Goal: Transaction & Acquisition: Download file/media

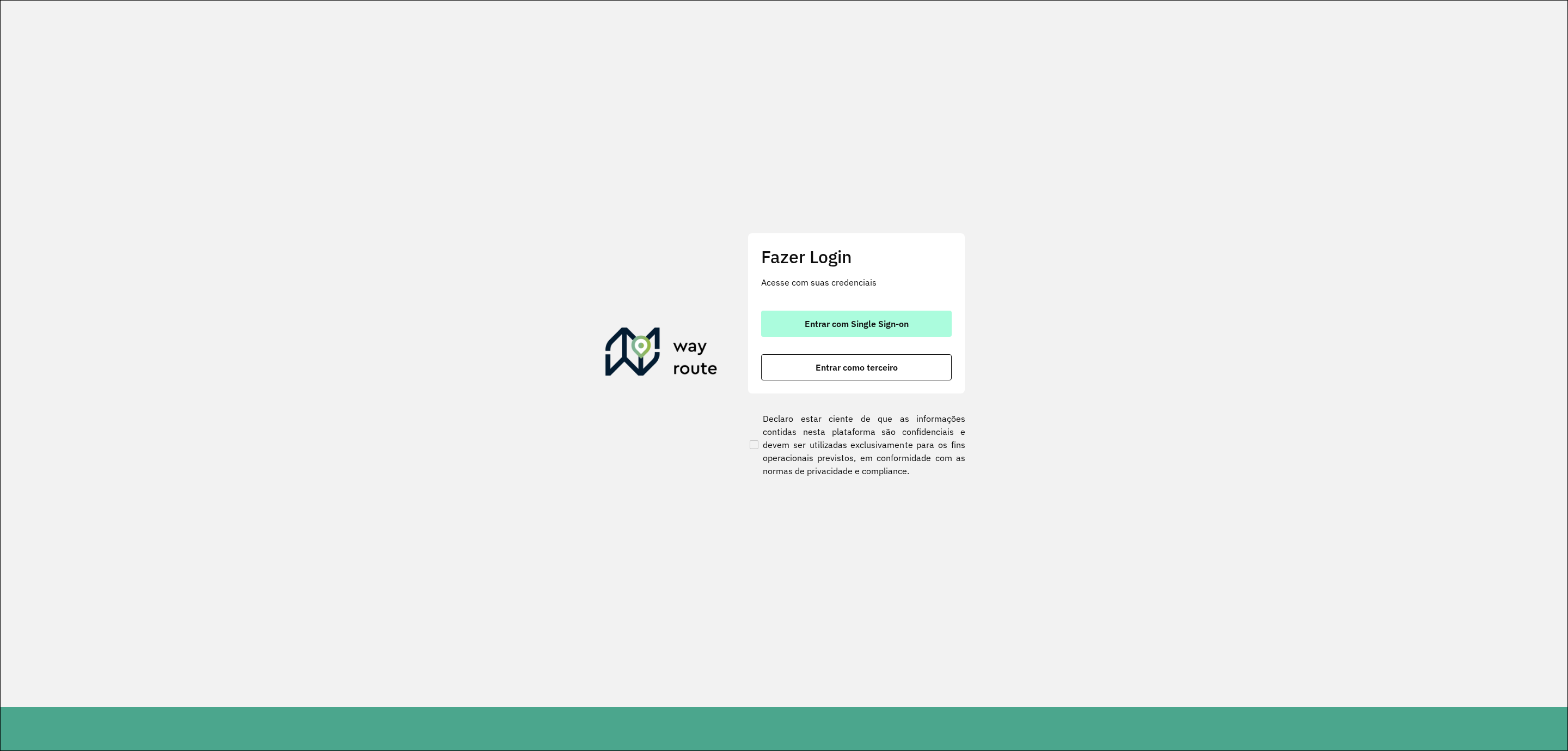
click at [914, 324] on button "Entrar com Single Sign-on" at bounding box center [856, 323] width 191 height 26
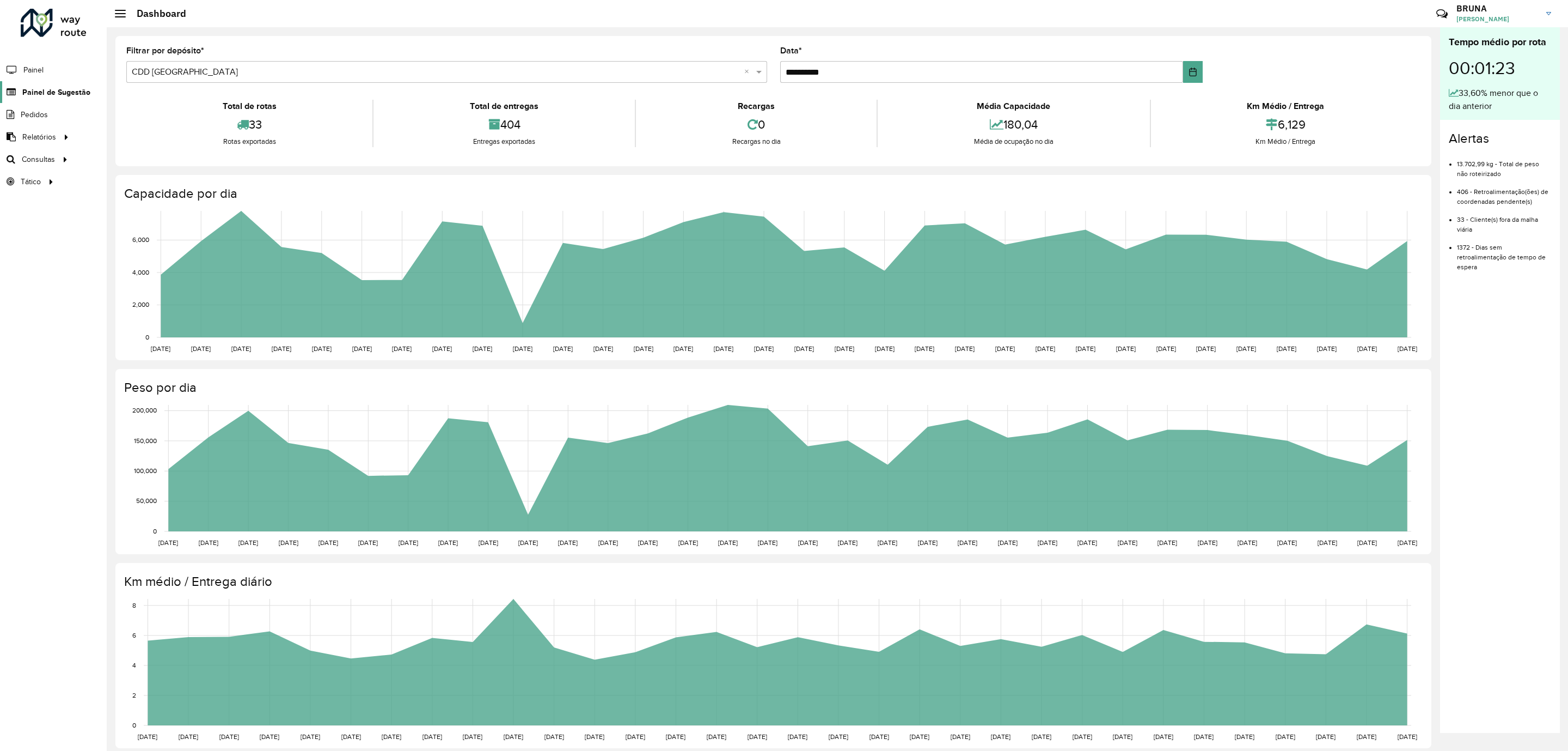
click at [23, 91] on span "Painel de Sugestão" at bounding box center [57, 92] width 68 height 12
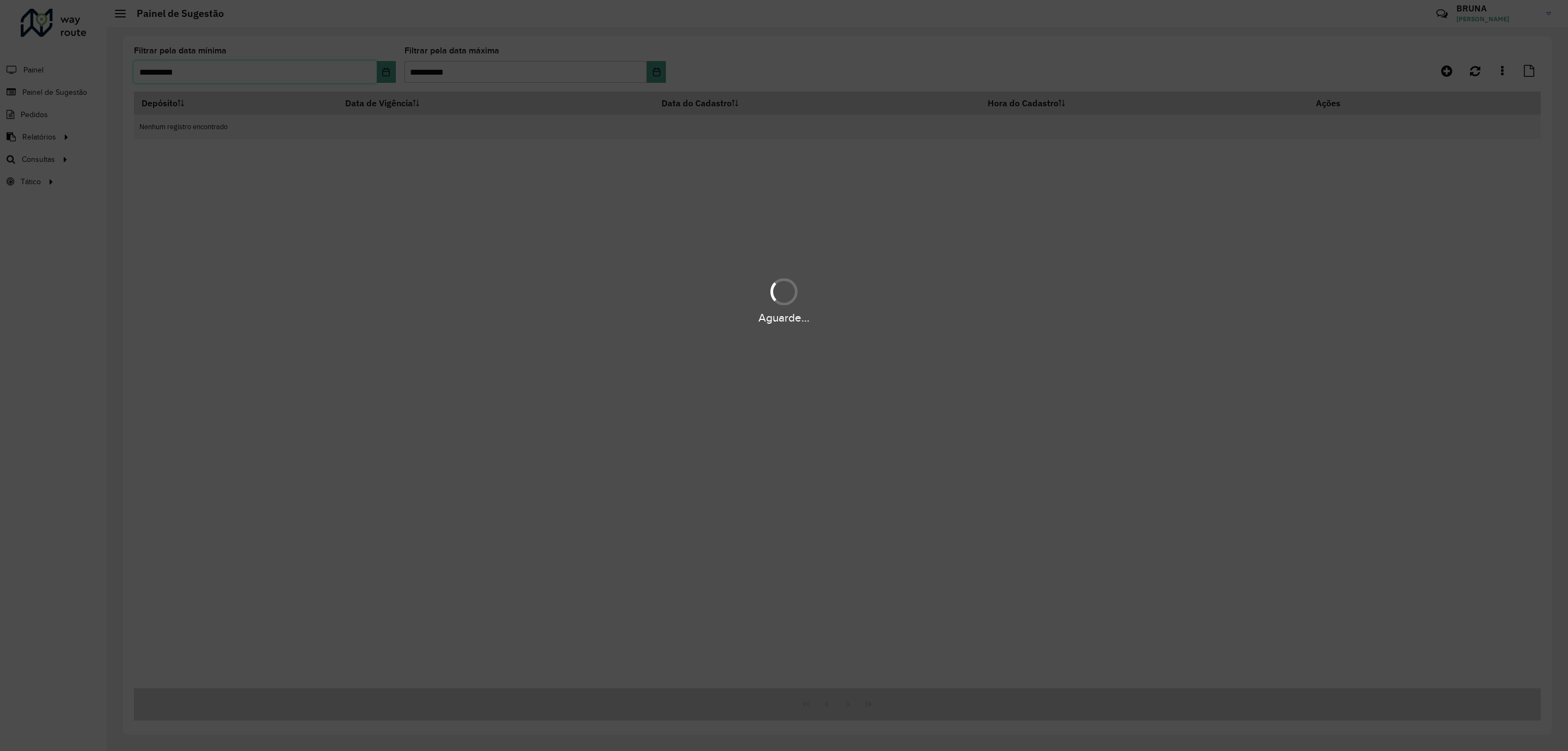
click at [338, 77] on input "**********" at bounding box center [255, 72] width 243 height 22
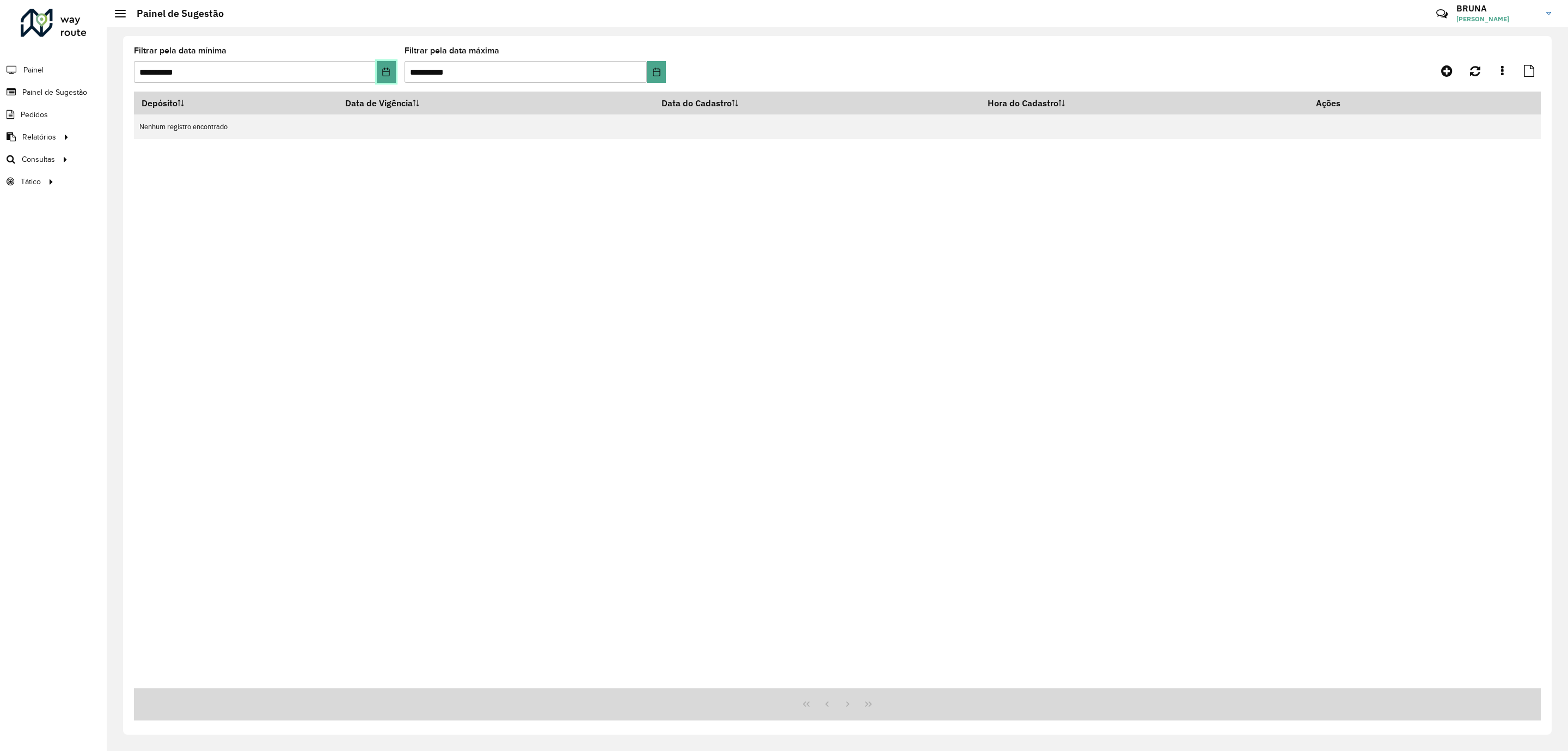
click at [384, 72] on icon "Choose Date" at bounding box center [386, 72] width 7 height 9
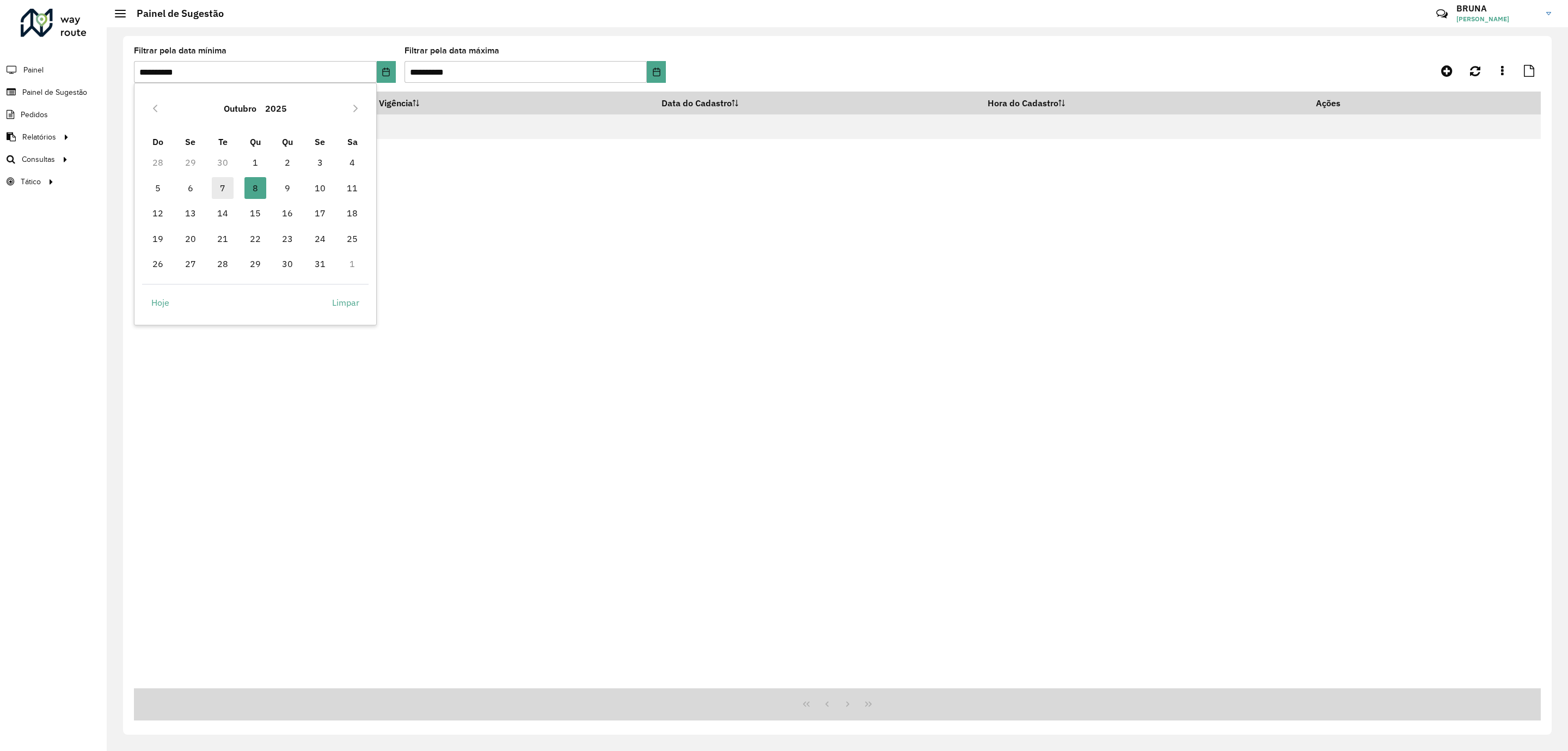
click at [218, 182] on span "7" at bounding box center [223, 188] width 22 height 22
type input "**********"
click at [218, 182] on span "7" at bounding box center [223, 188] width 22 height 22
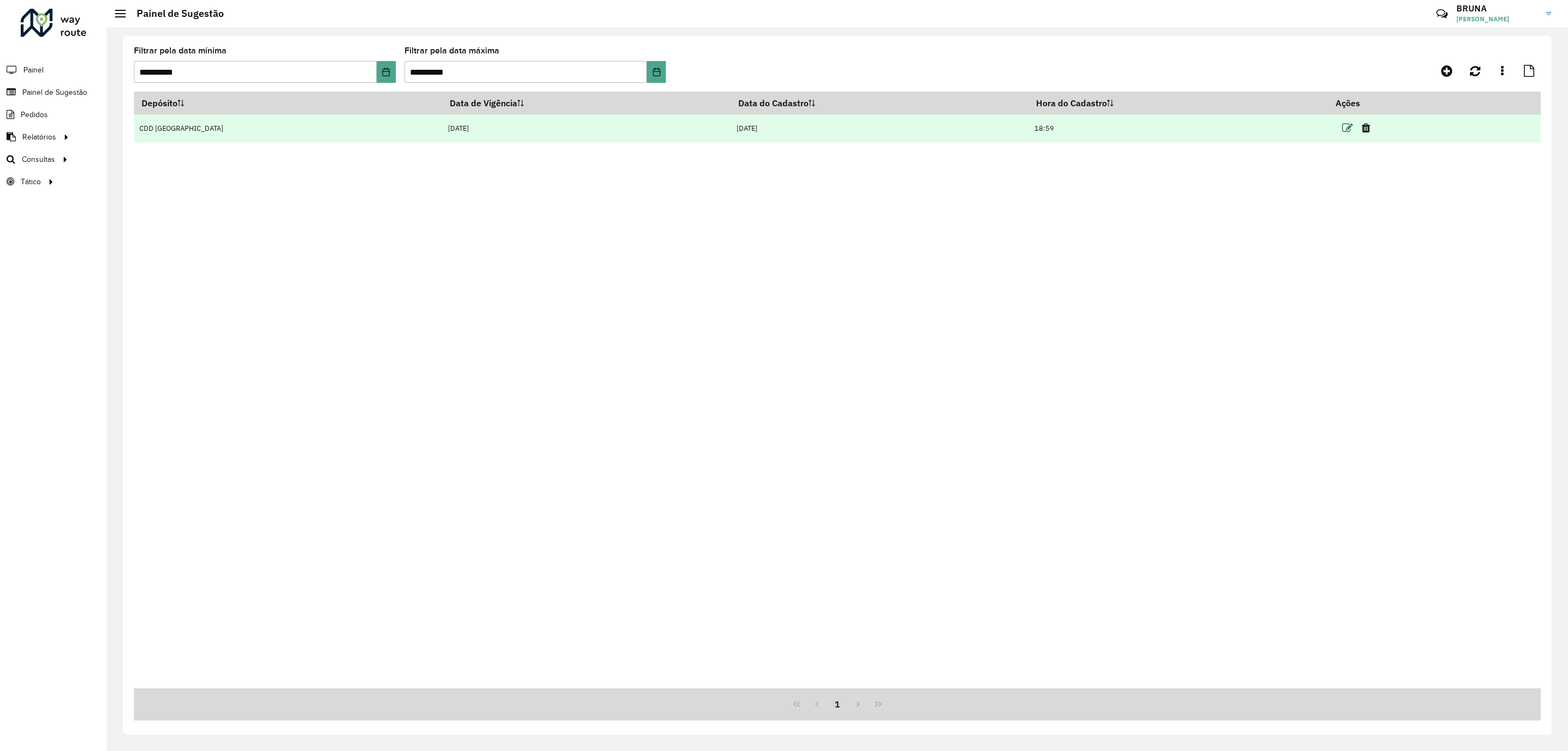
click at [1342, 127] on icon at bounding box center [1348, 128] width 11 height 11
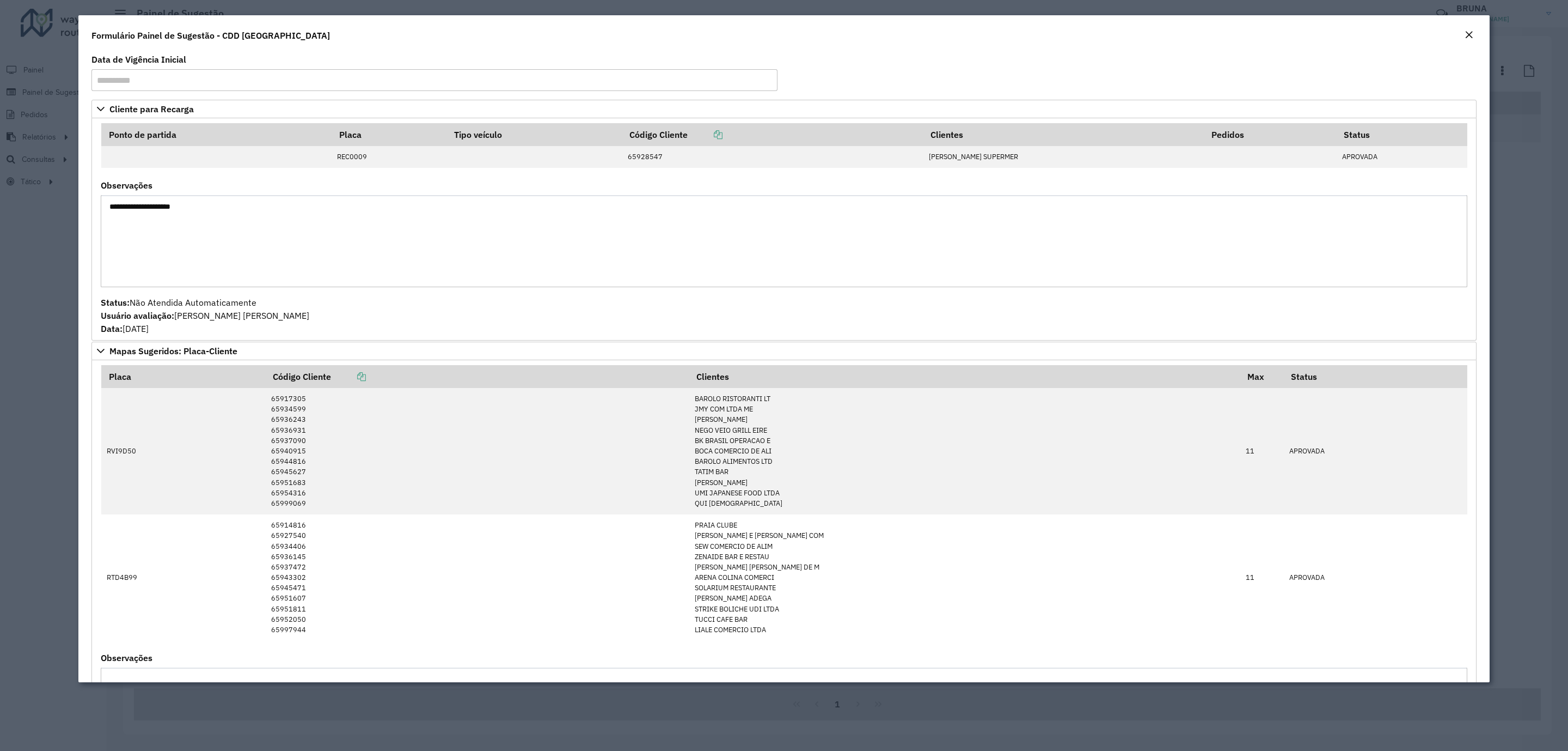
click at [1466, 29] on div "Close" at bounding box center [1469, 35] width 9 height 13
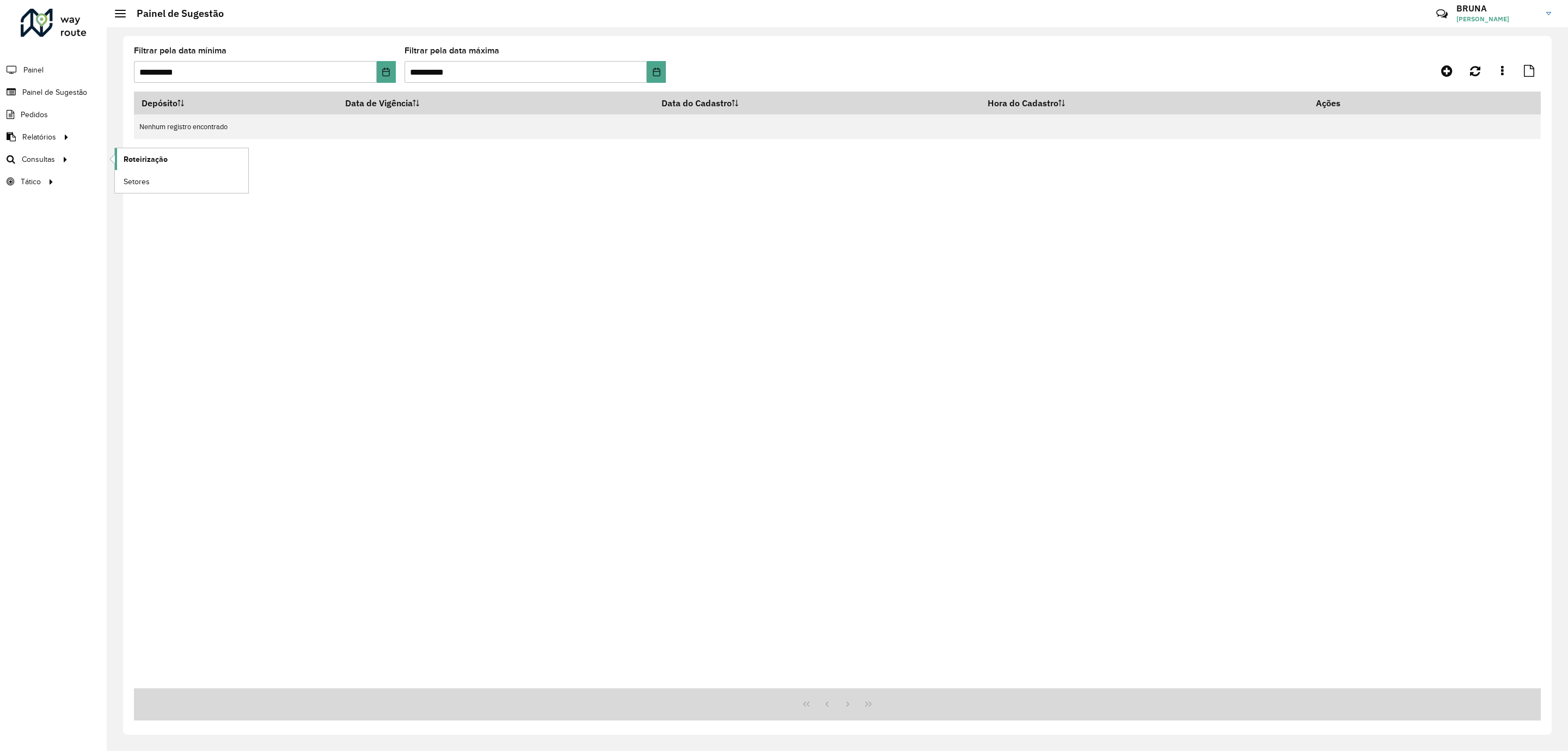
click at [137, 156] on span "Roteirização" at bounding box center [145, 159] width 44 height 12
click at [282, 67] on input "**********" at bounding box center [255, 72] width 243 height 22
click at [383, 70] on icon "Choose Date" at bounding box center [386, 72] width 7 height 9
click at [438, 249] on div "Depósito Data de Vigência Data do Cadastro Hora do Cadastro Ações Nenhum regist…" at bounding box center [837, 389] width 1407 height 596
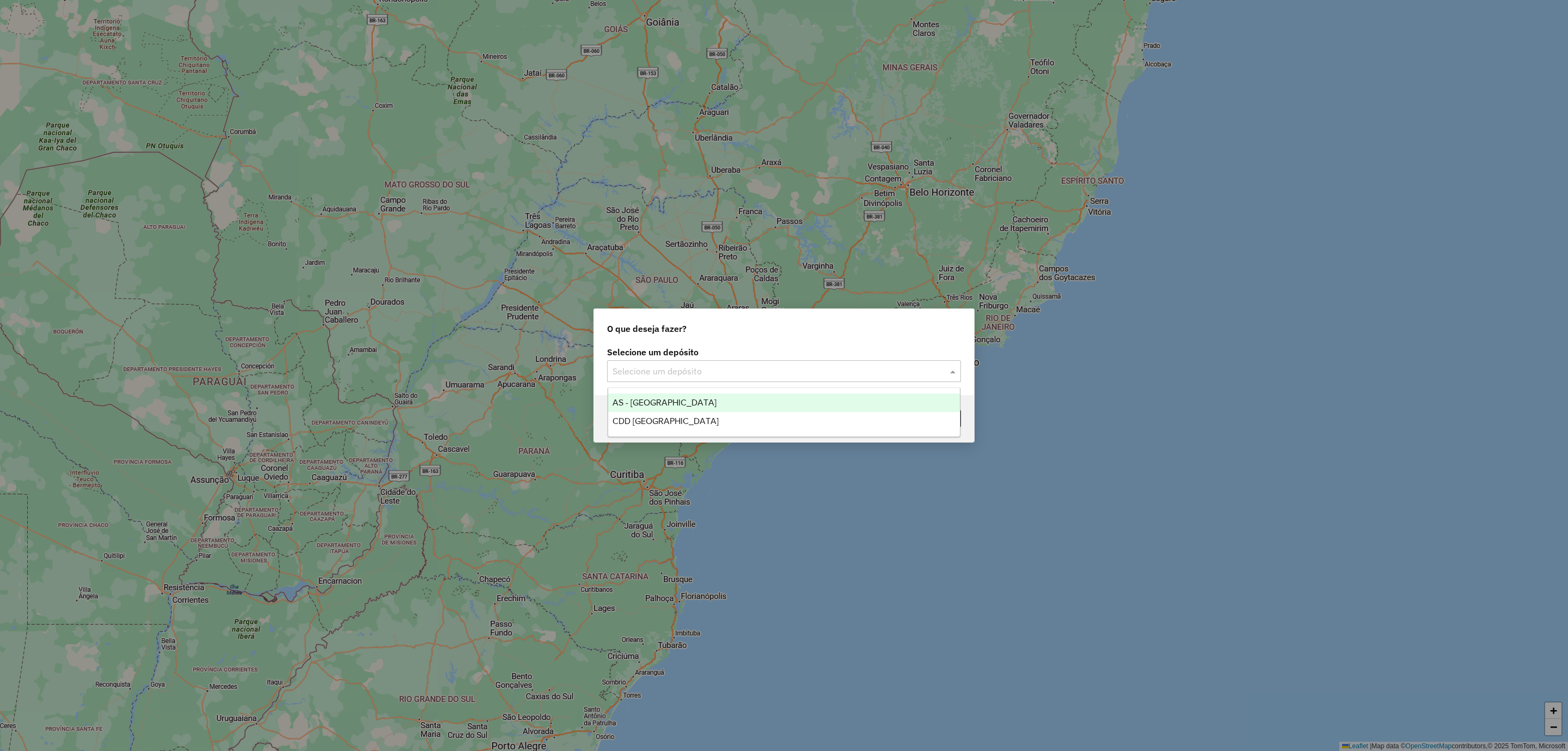
click at [866, 373] on input "text" at bounding box center [773, 371] width 321 height 13
click at [870, 415] on div "CDD [GEOGRAPHIC_DATA]" at bounding box center [784, 421] width 352 height 18
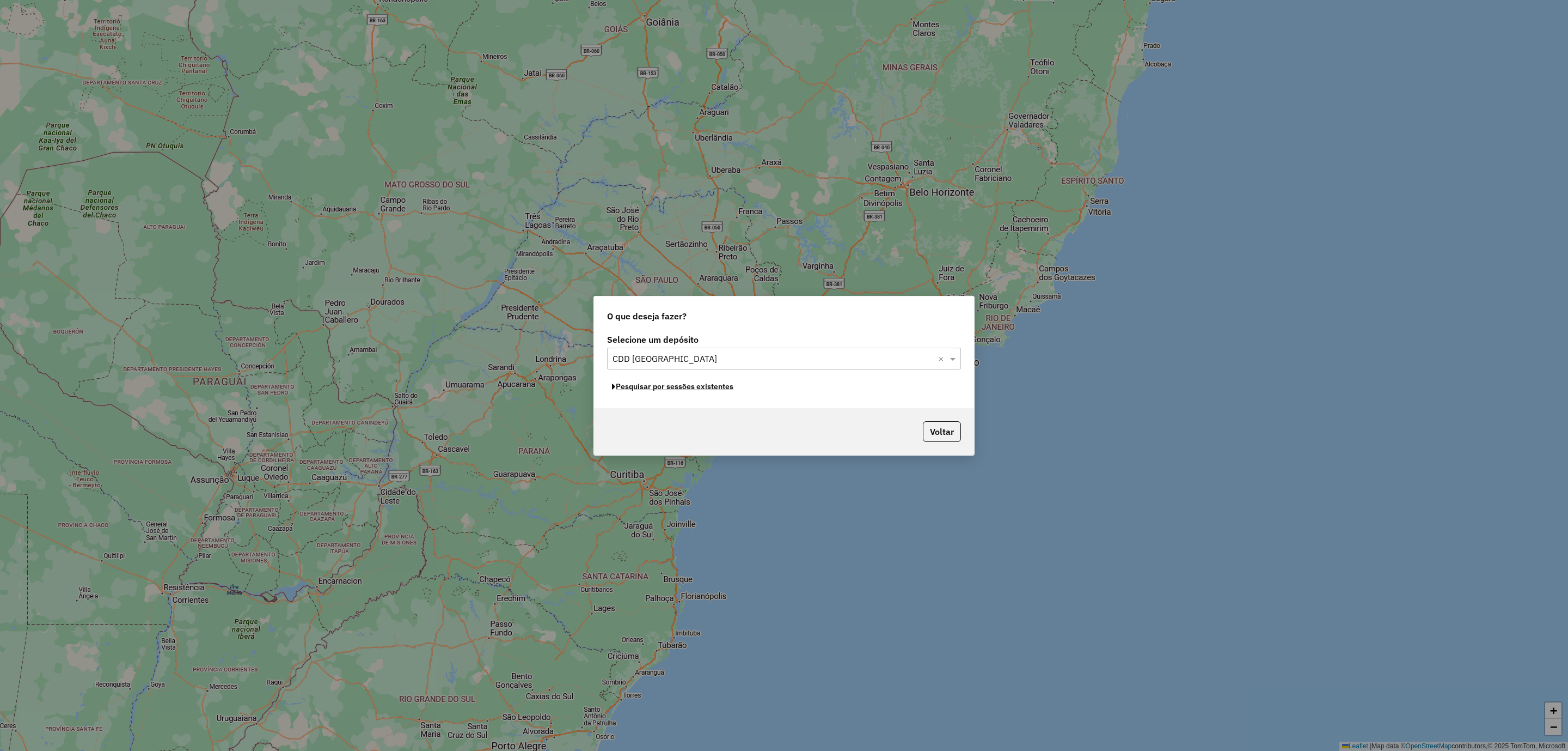
click at [710, 390] on button "Pesquisar por sessões existentes" at bounding box center [673, 387] width 131 height 17
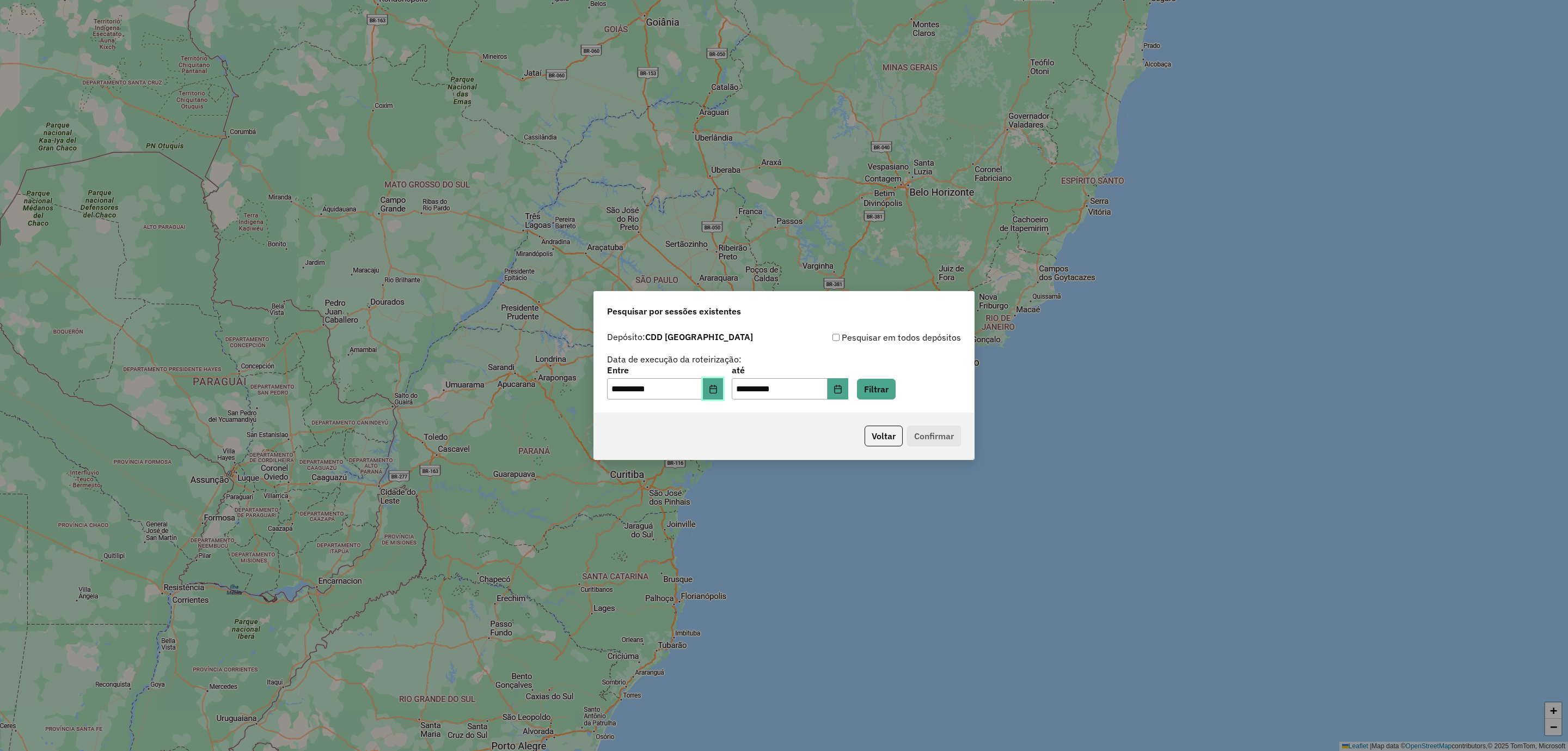
click at [718, 386] on icon "Choose Date" at bounding box center [713, 389] width 9 height 9
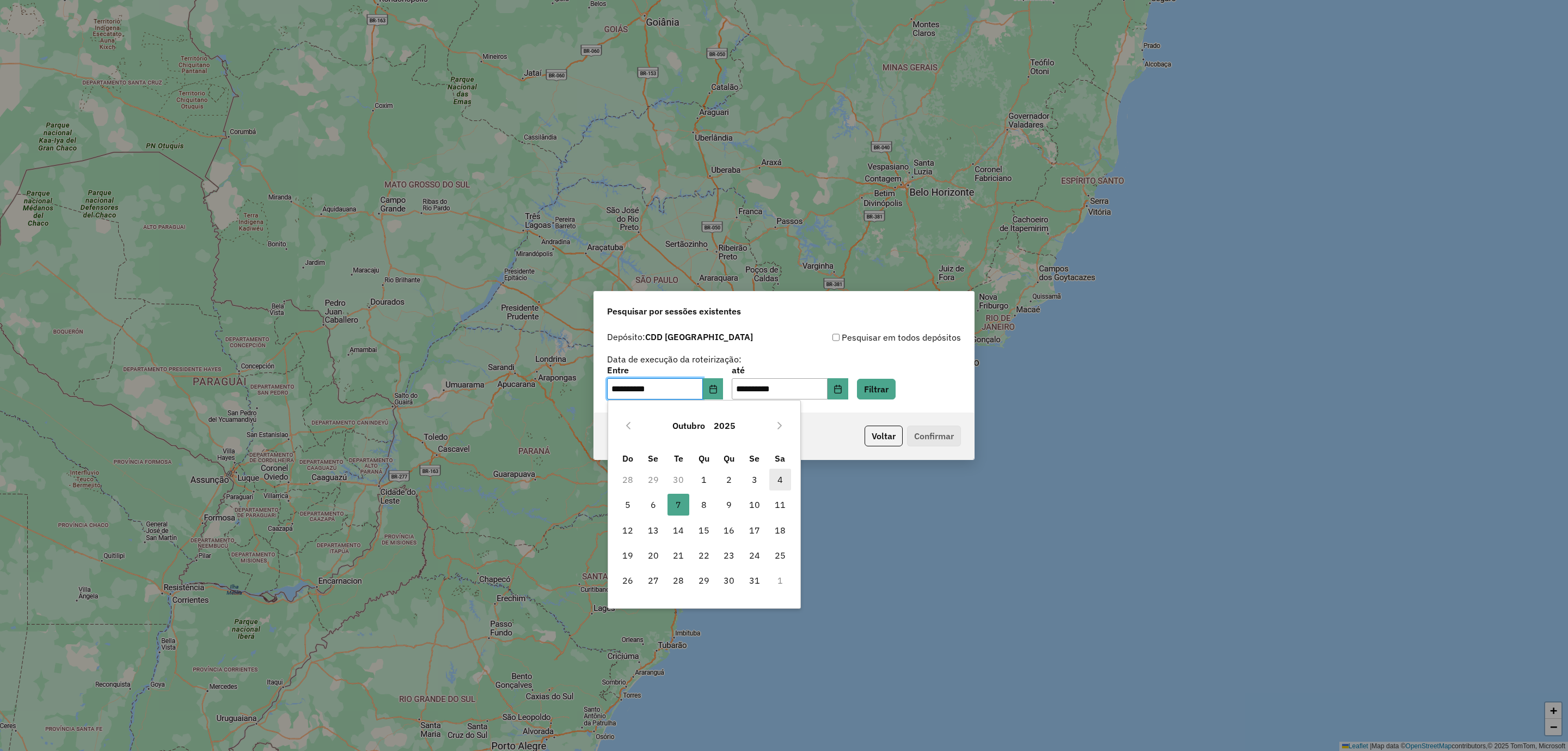
click at [781, 478] on span "4" at bounding box center [780, 479] width 22 height 22
type input "**********"
click at [781, 478] on div "**********" at bounding box center [784, 375] width 1568 height 751
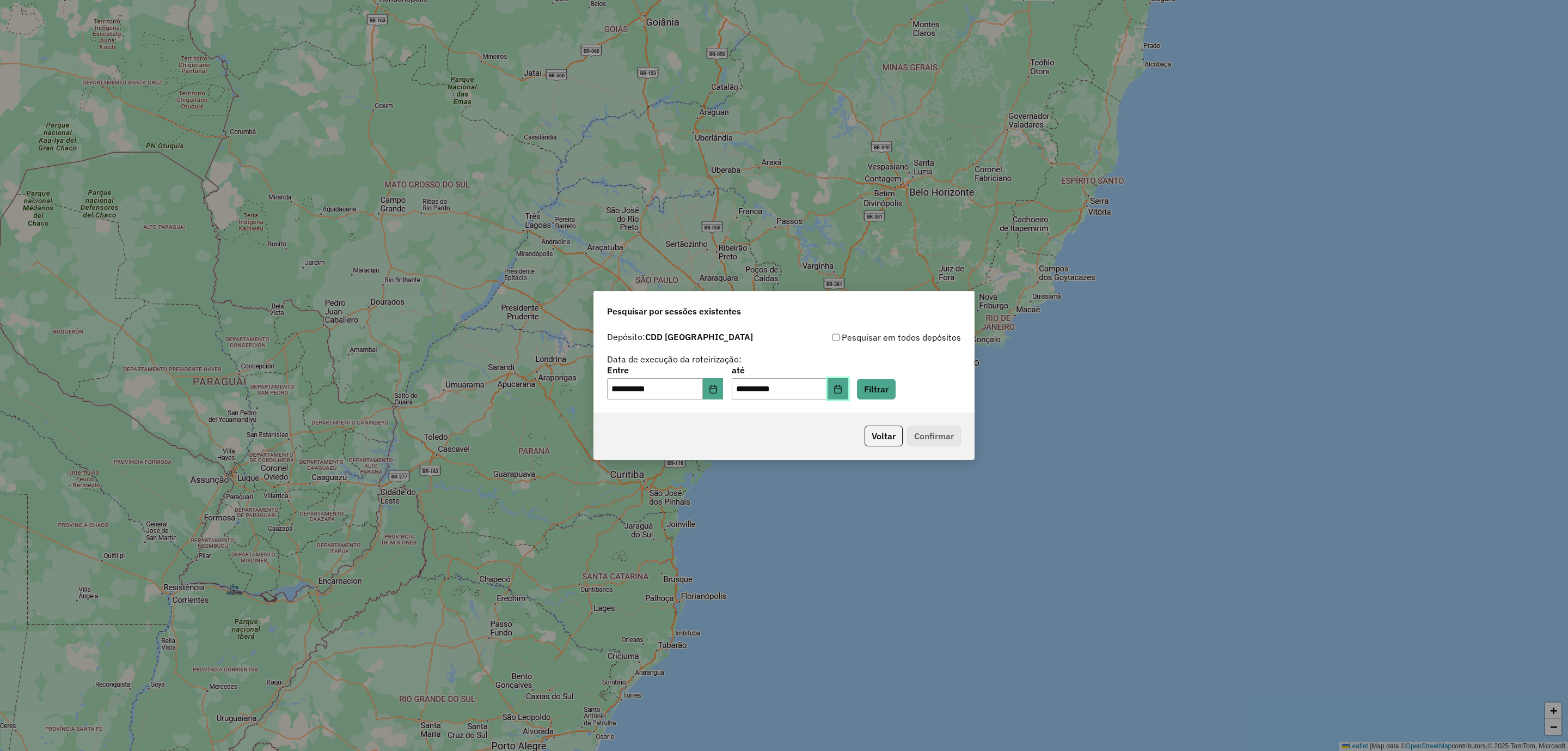
click at [849, 384] on button "Choose Date" at bounding box center [838, 389] width 21 height 22
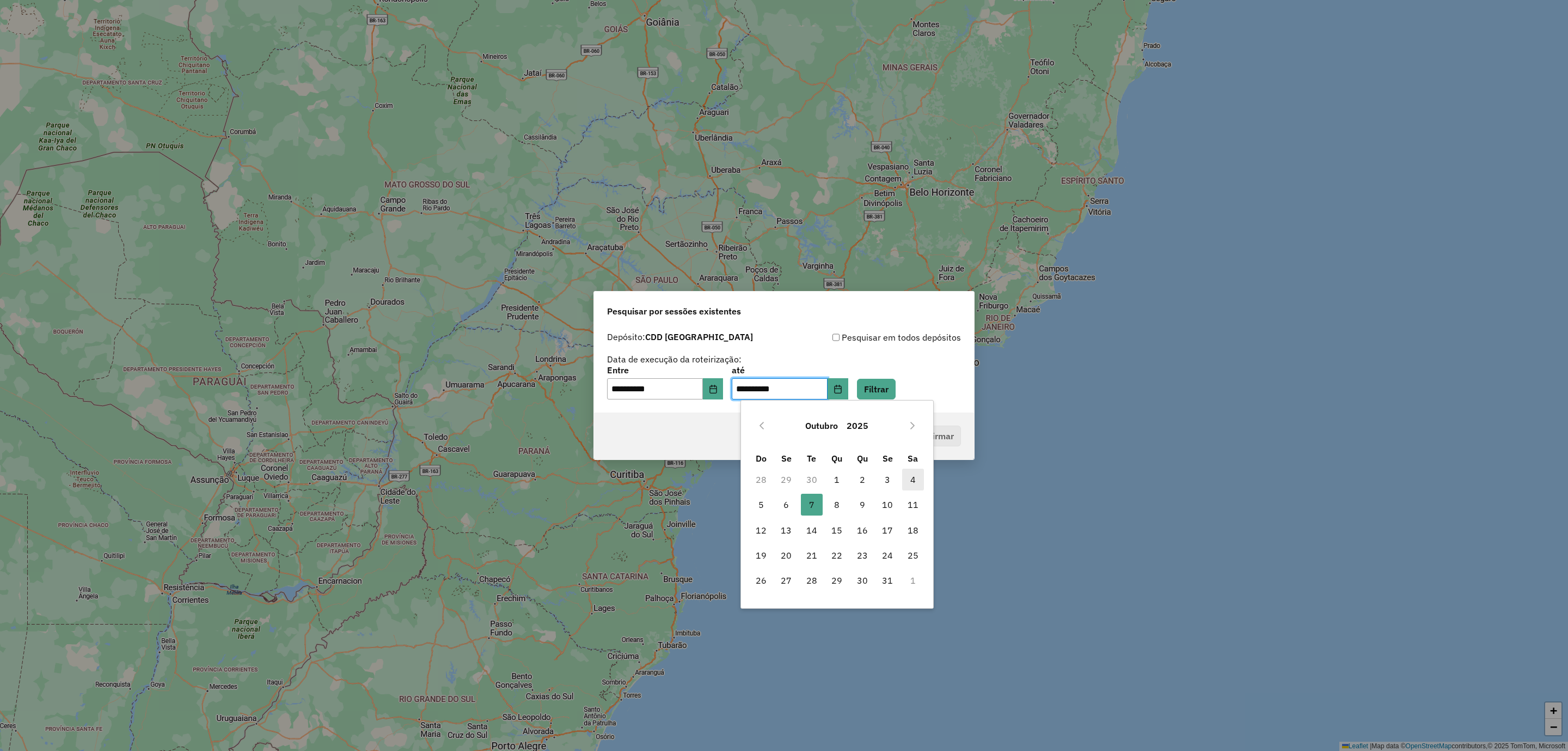
click at [916, 481] on span "4" at bounding box center [913, 479] width 22 height 22
type input "**********"
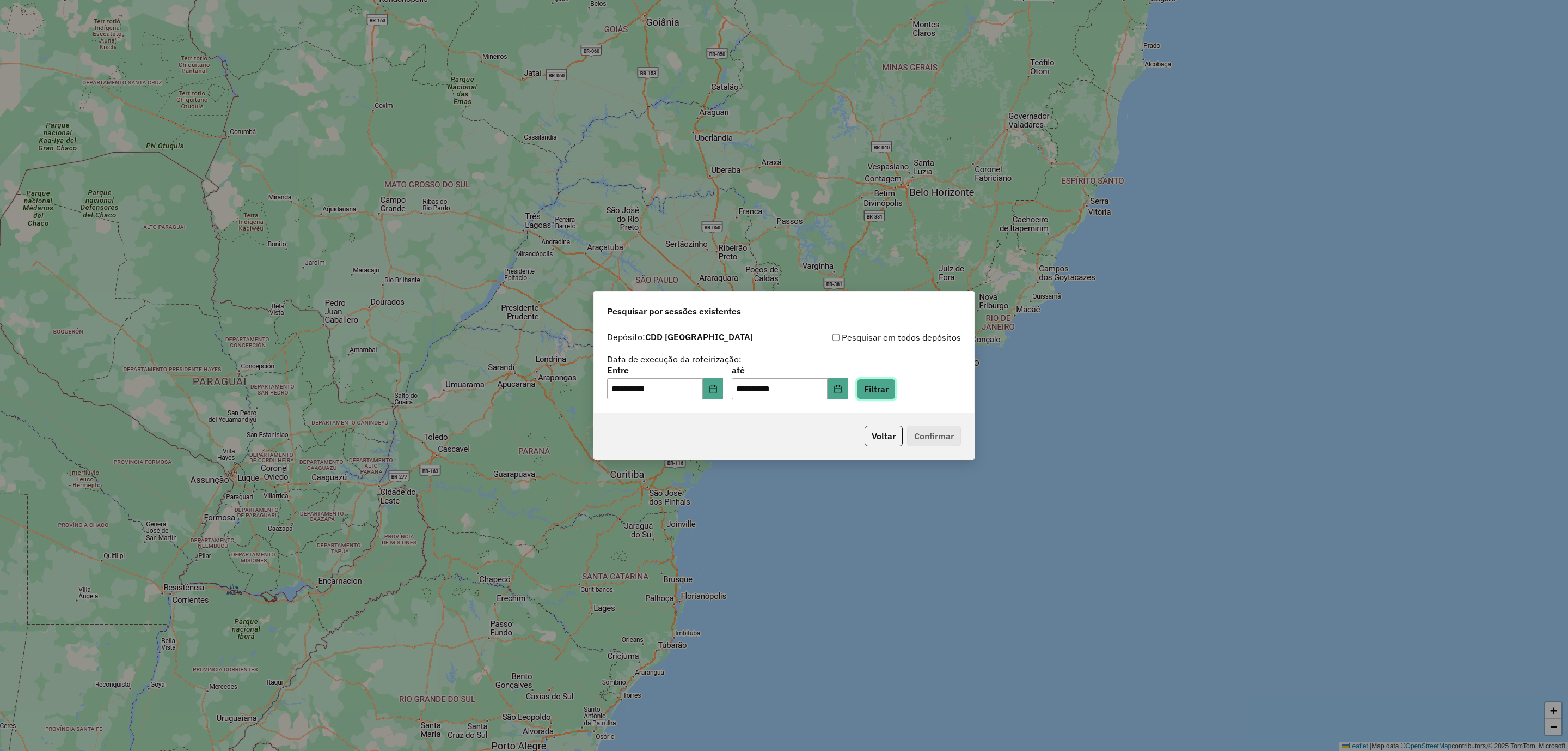
click at [895, 386] on button "Filtrar" at bounding box center [877, 389] width 39 height 21
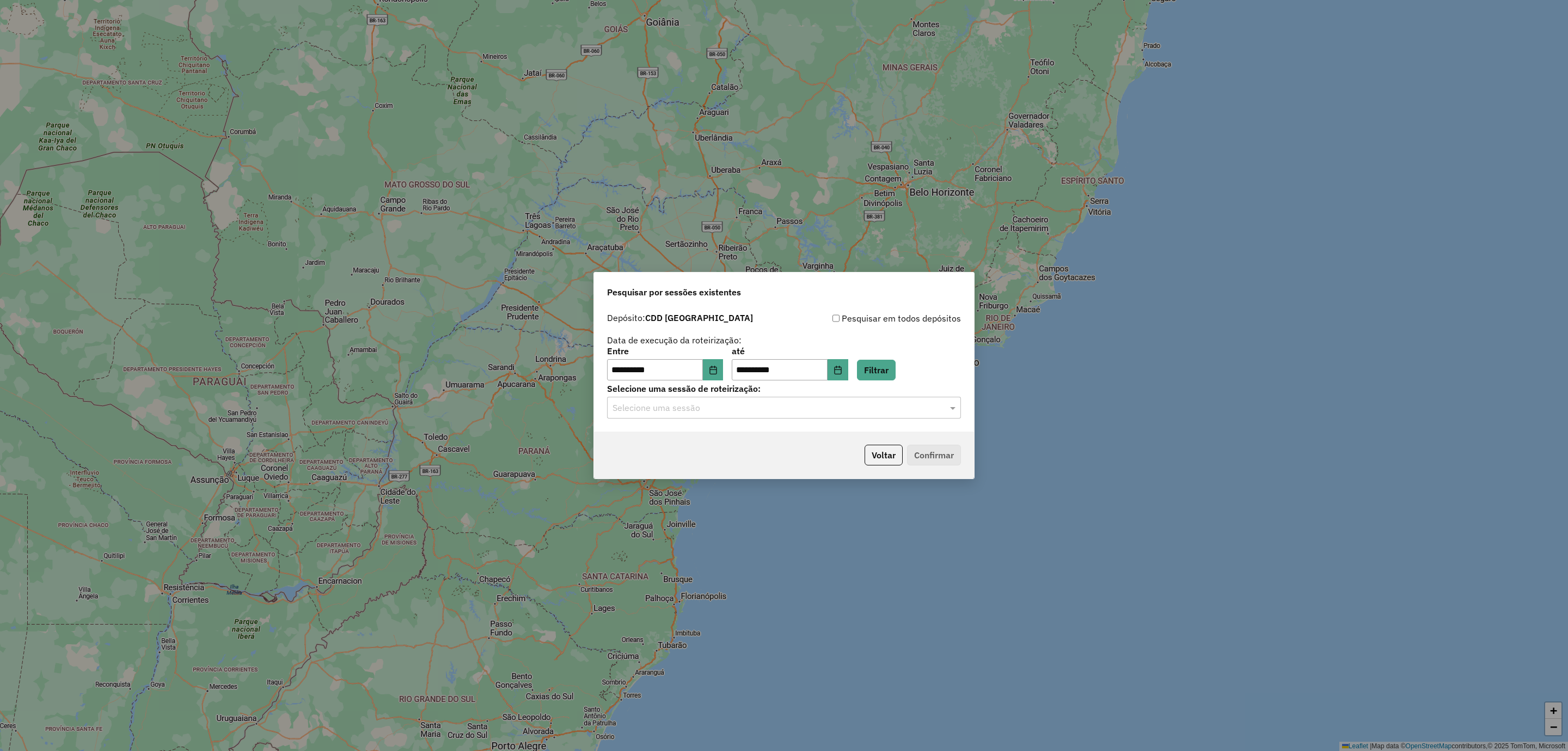
click at [811, 405] on input "text" at bounding box center [773, 407] width 321 height 13
click at [732, 440] on div "1288618 - 04/10/2025 20:12" at bounding box center [784, 440] width 352 height 18
click at [938, 450] on button "Confirmar" at bounding box center [934, 455] width 54 height 21
click at [717, 366] on icon "Choose Date" at bounding box center [713, 370] width 9 height 9
click at [784, 337] on div "**********" at bounding box center [783, 347] width 354 height 69
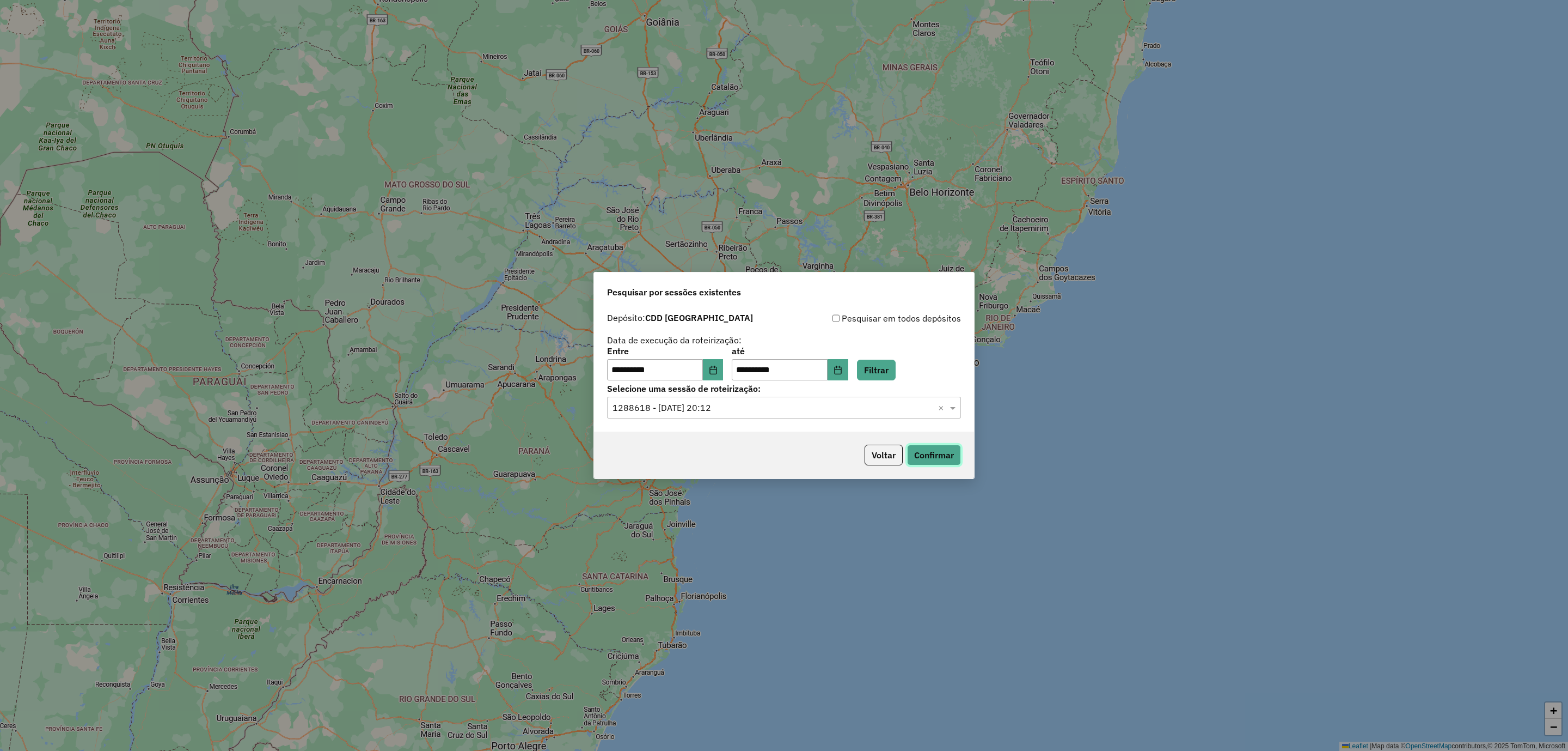
click at [934, 458] on button "Confirmar" at bounding box center [934, 455] width 54 height 21
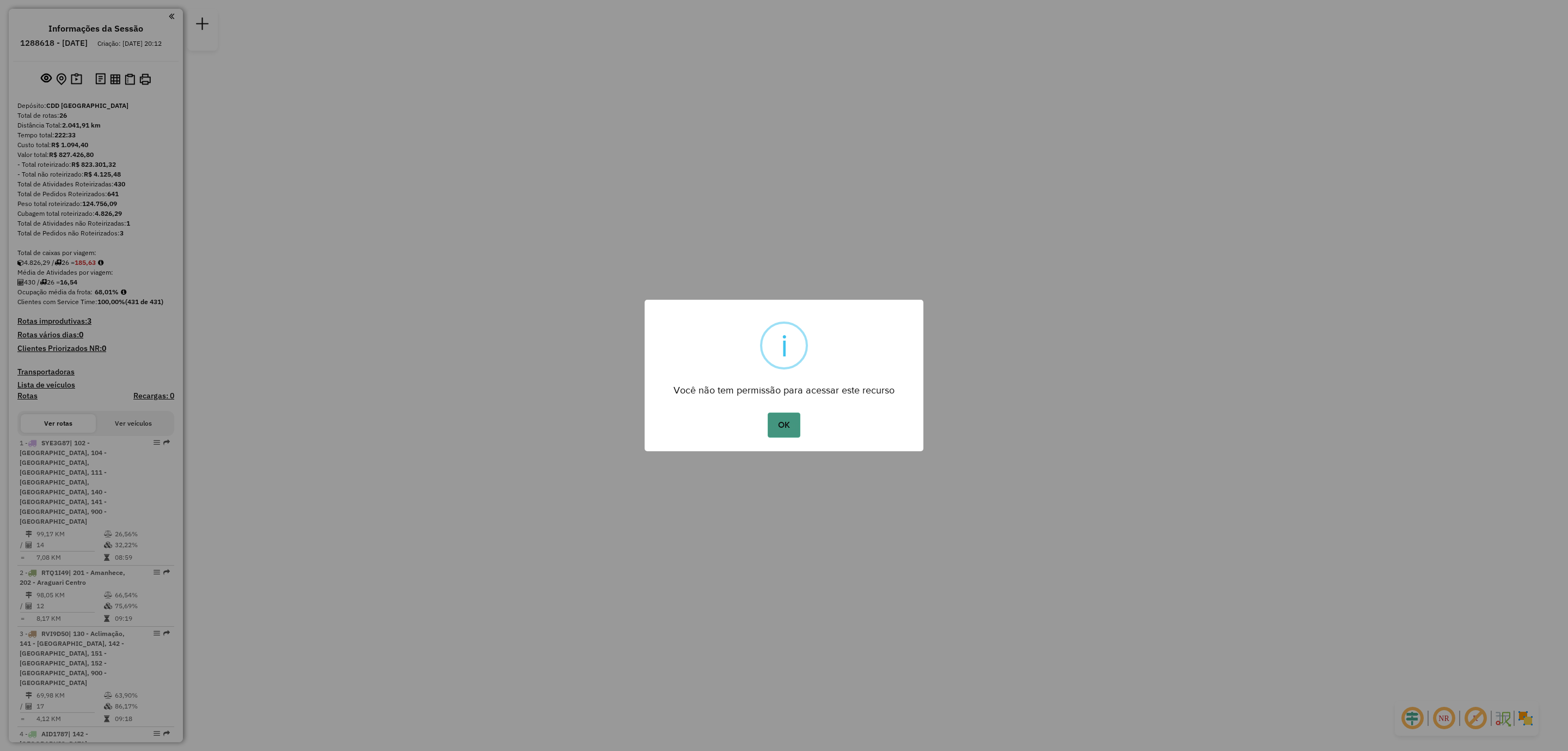
click at [793, 425] on button "OK" at bounding box center [783, 425] width 32 height 25
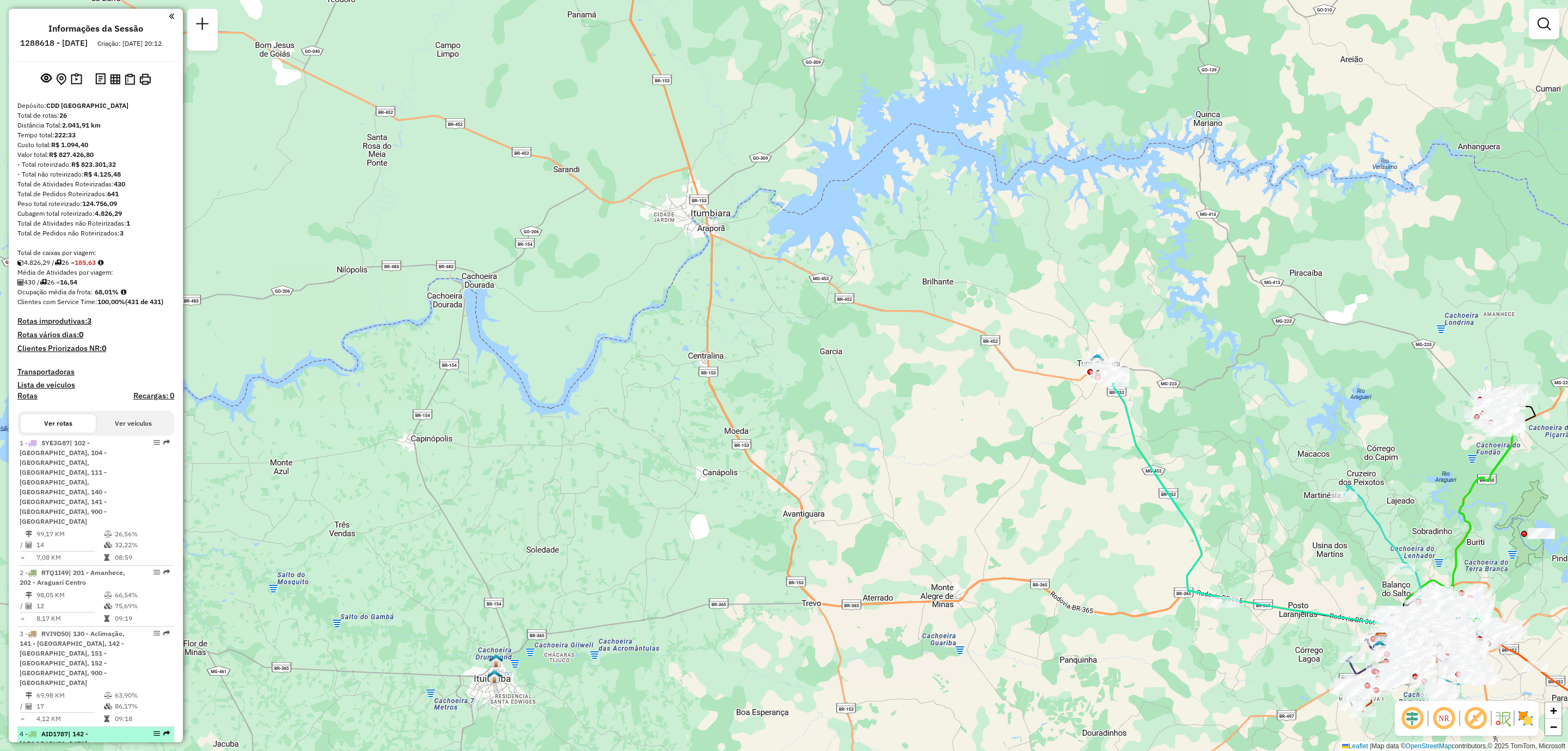
click at [149, 730] on div at bounding box center [153, 733] width 33 height 7
select select "**********"
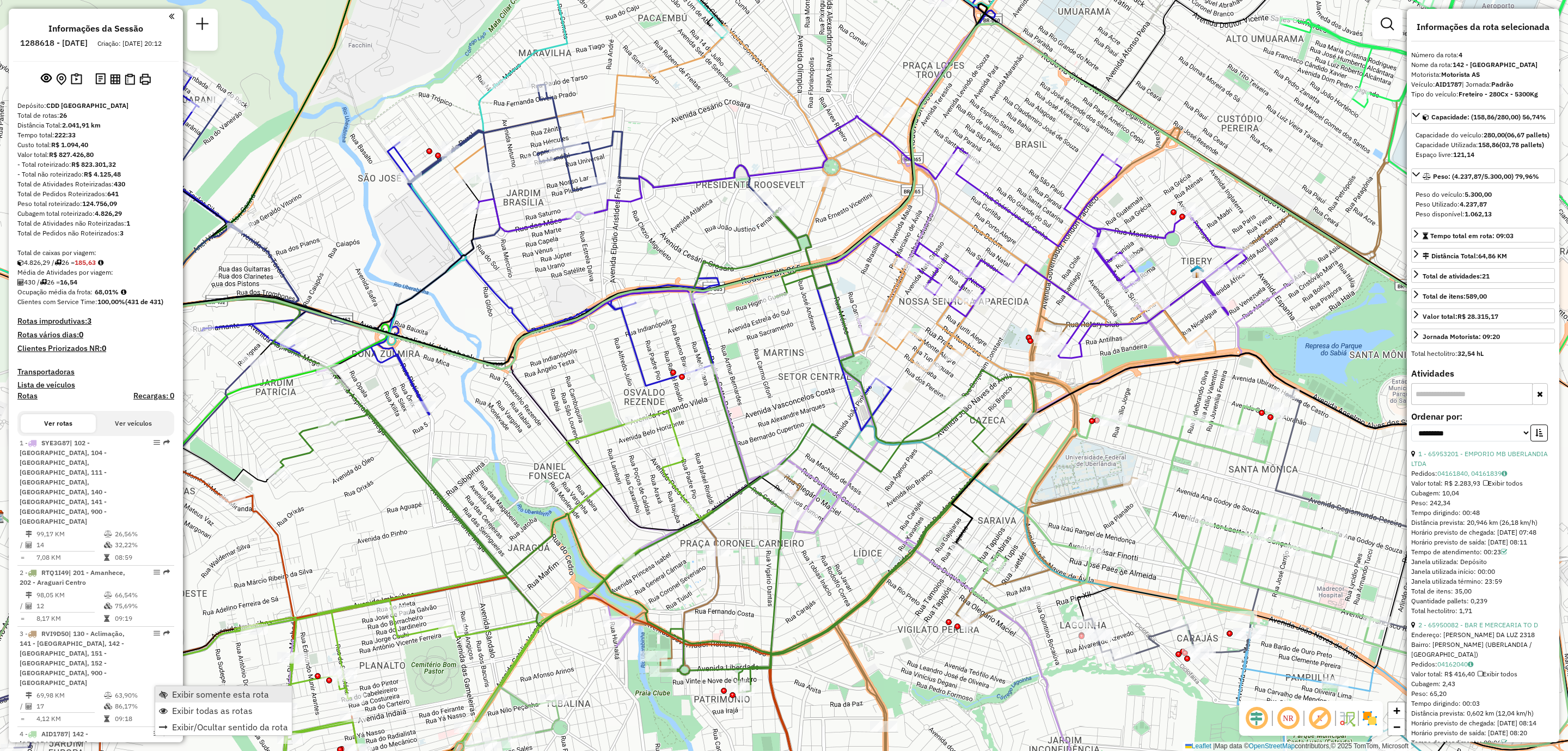
click at [258, 697] on span "Exibir somente esta rota" at bounding box center [220, 694] width 97 height 9
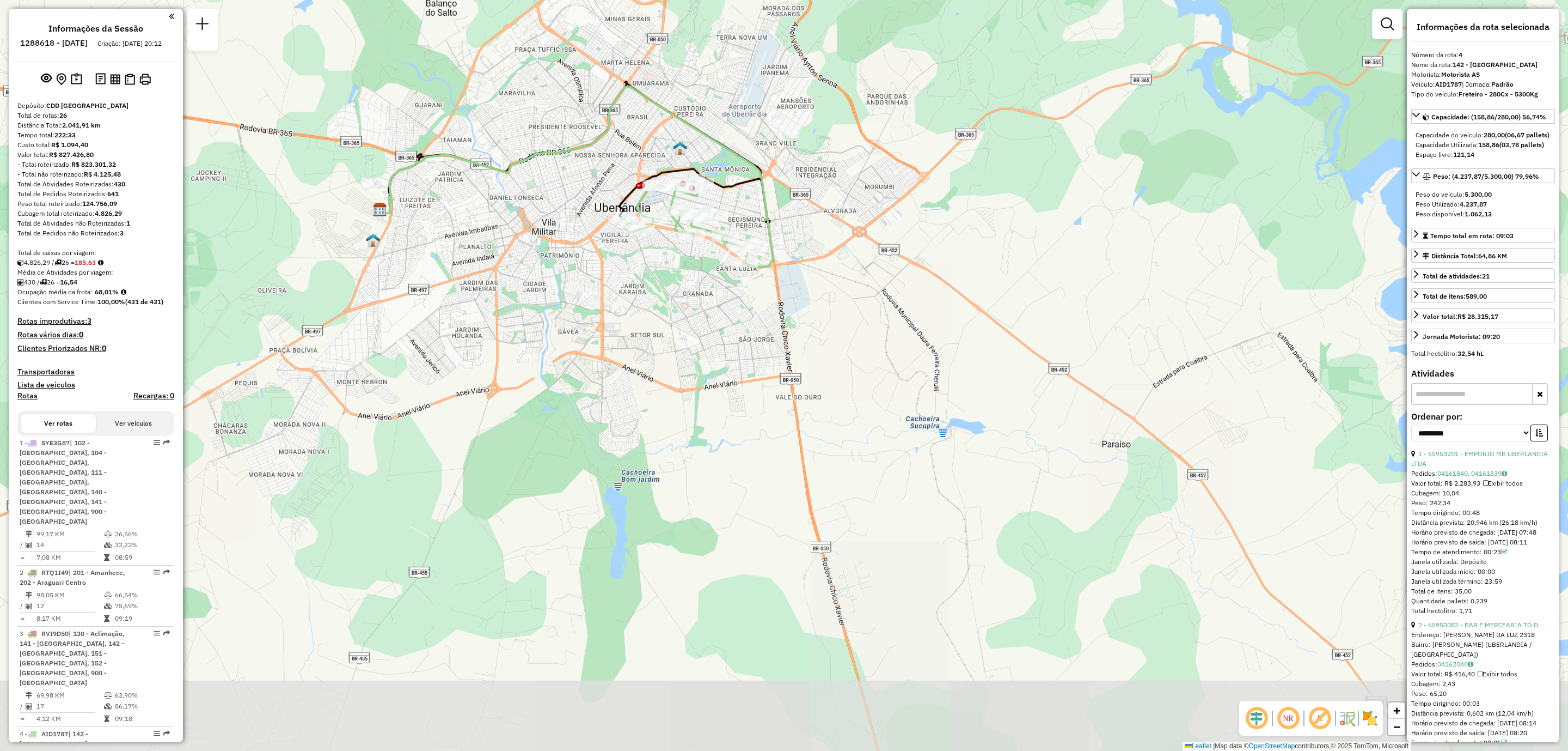
drag, startPoint x: 967, startPoint y: 490, endPoint x: 930, endPoint y: 270, distance: 223.1
click at [930, 270] on div "Janela de atendimento Grade de atendimento Capacidade Transportadoras Veículos …" at bounding box center [784, 375] width 1568 height 751
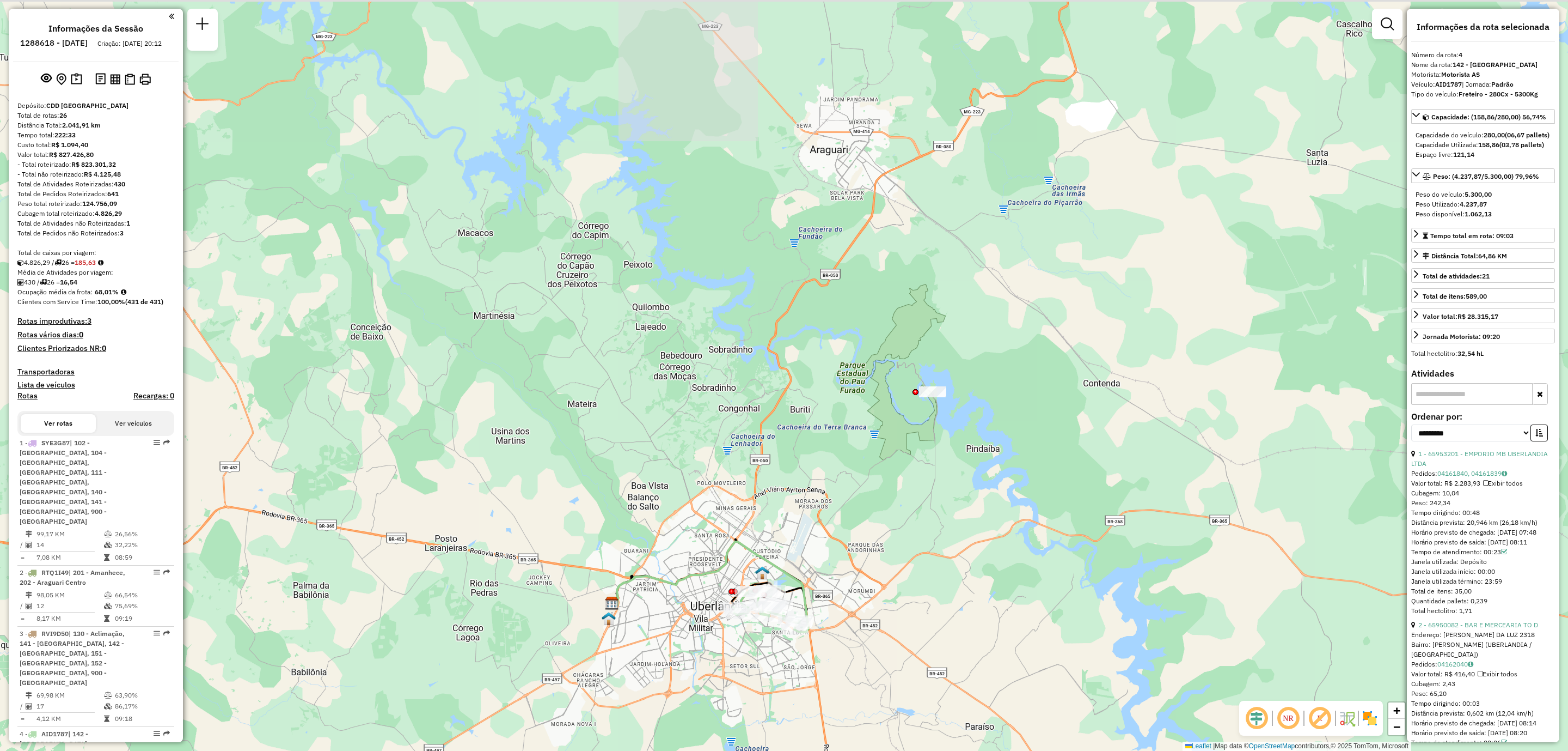
drag, startPoint x: 1013, startPoint y: 195, endPoint x: 982, endPoint y: 529, distance: 335.4
click at [982, 529] on div "Janela de atendimento Grade de atendimento Capacidade Transportadoras Veículos …" at bounding box center [784, 375] width 1568 height 751
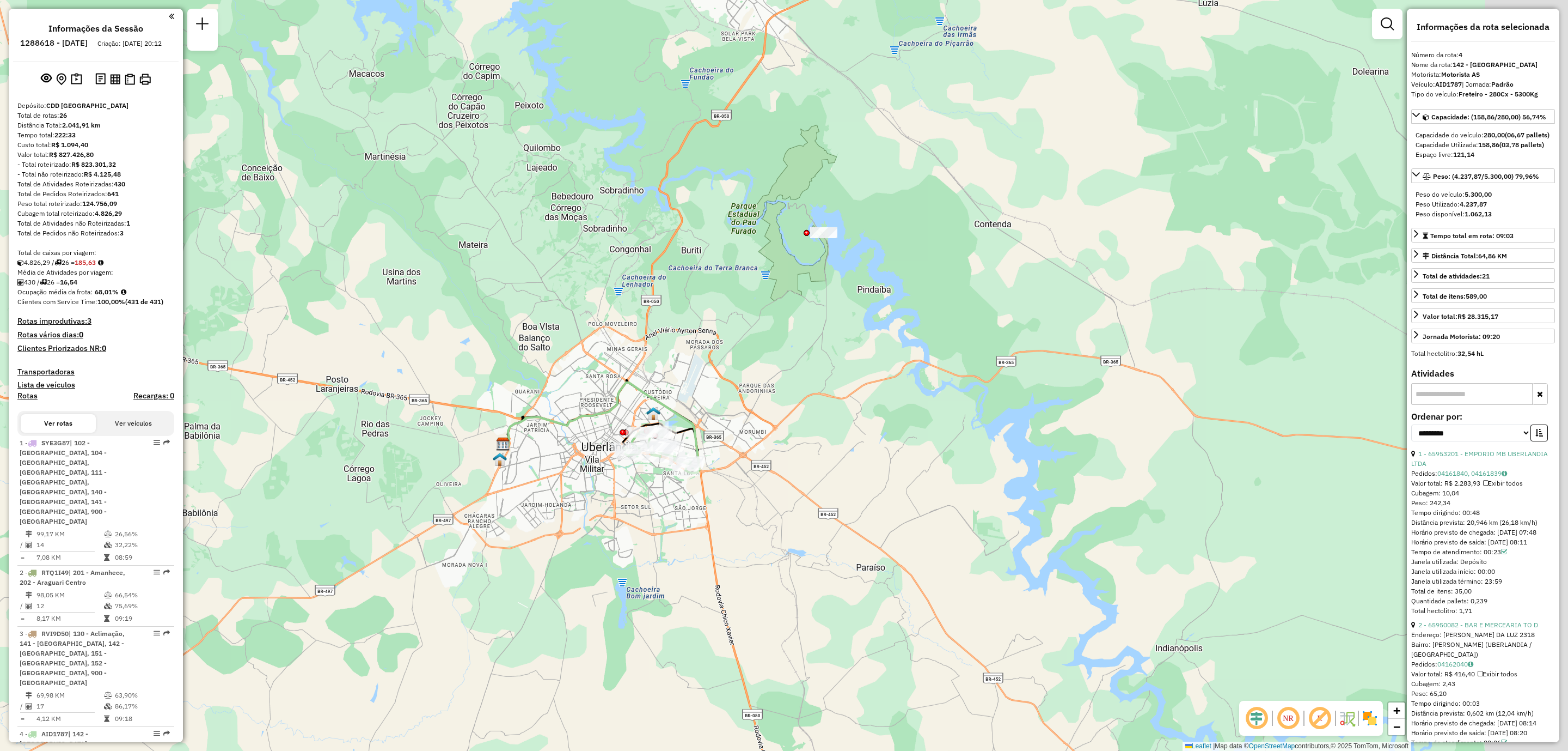
drag, startPoint x: 987, startPoint y: 524, endPoint x: 878, endPoint y: 364, distance: 193.6
click at [878, 364] on div "Janela de atendimento Grade de atendimento Capacidade Transportadoras Veículos …" at bounding box center [784, 375] width 1568 height 751
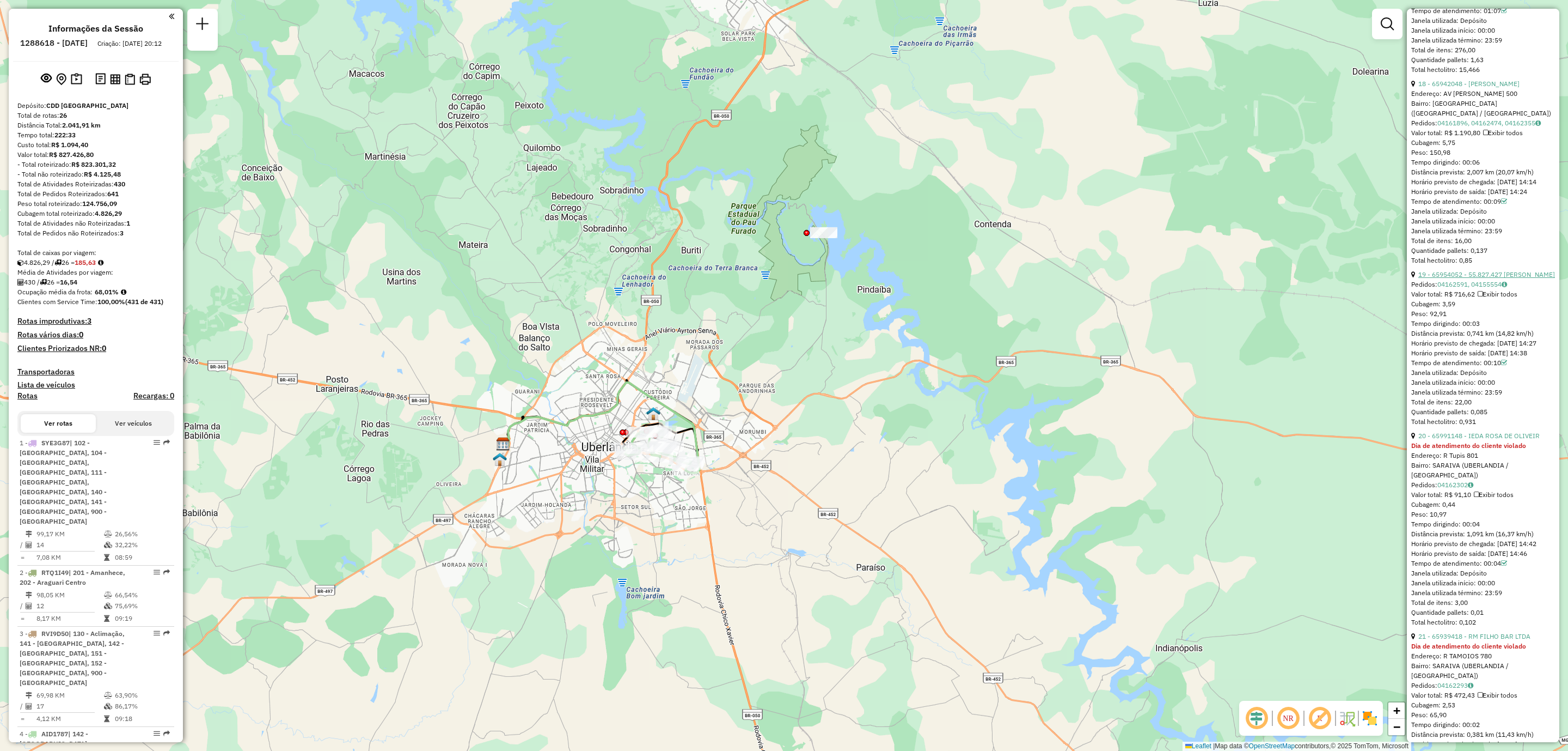
click at [1503, 278] on link "19 - 65954052 - 55.827.427 KAROLYNE LASCH CHAGAS FERREIR" at bounding box center [1486, 274] width 137 height 8
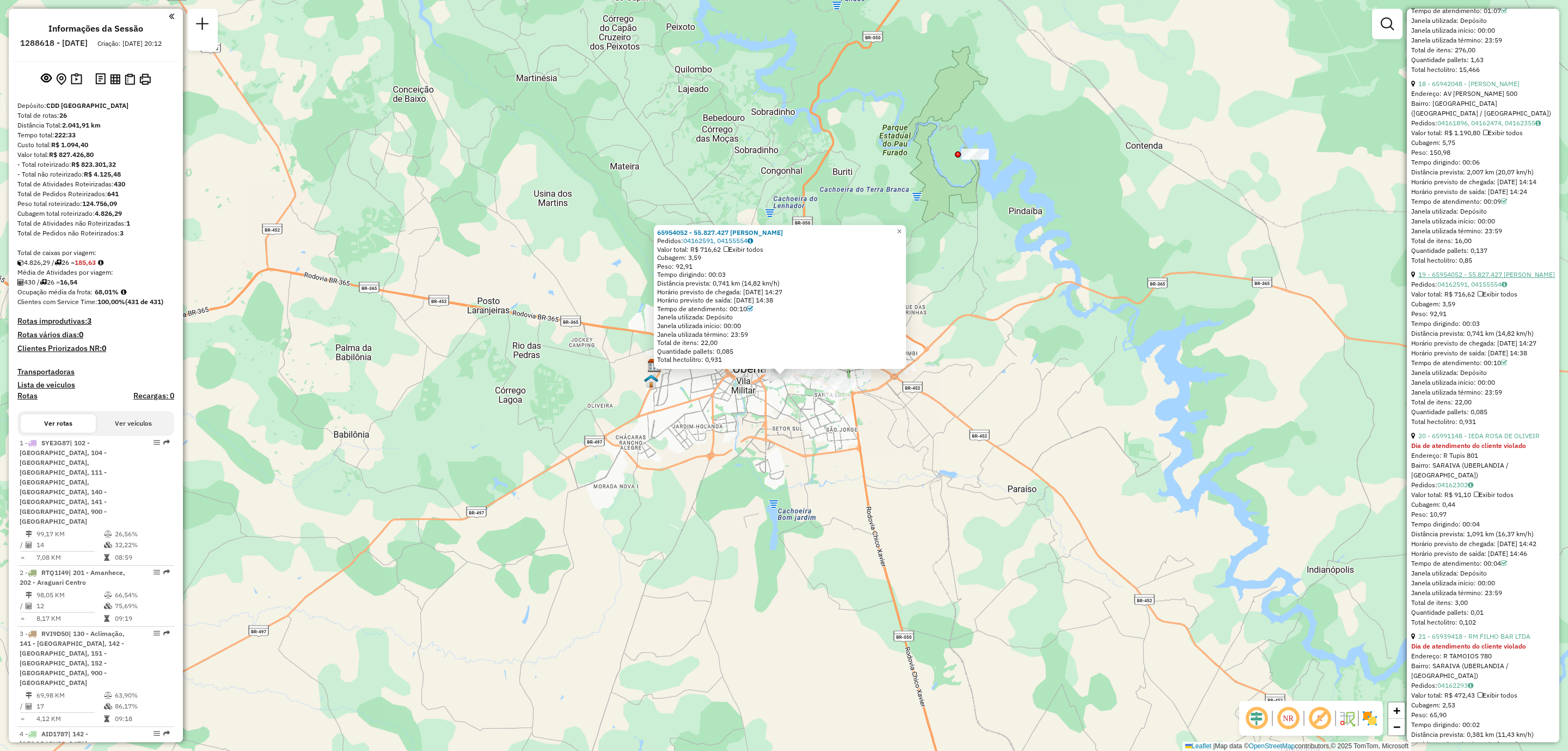
click at [1503, 278] on link "19 - 65954052 - 55.827.427 KAROLYNE LASCH CHAGAS FERREIR" at bounding box center [1486, 274] width 137 height 8
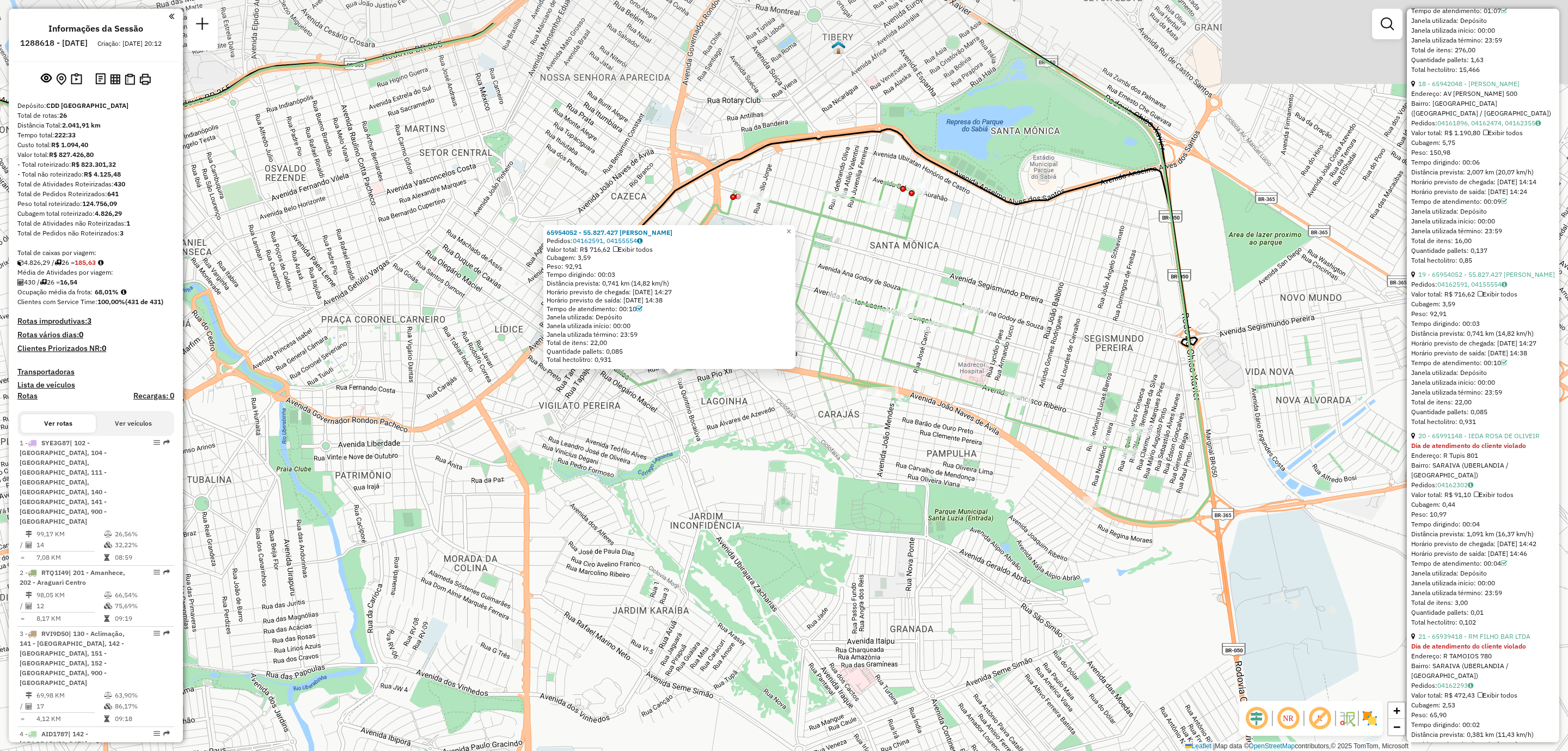
drag, startPoint x: 655, startPoint y: 307, endPoint x: 682, endPoint y: 414, distance: 110.4
click at [682, 414] on div "65954052 - 55.827.427 KAROLYNE LASCH CHAGAS FERREIR Pedidos: 04162591, 04155554…" at bounding box center [784, 375] width 1568 height 751
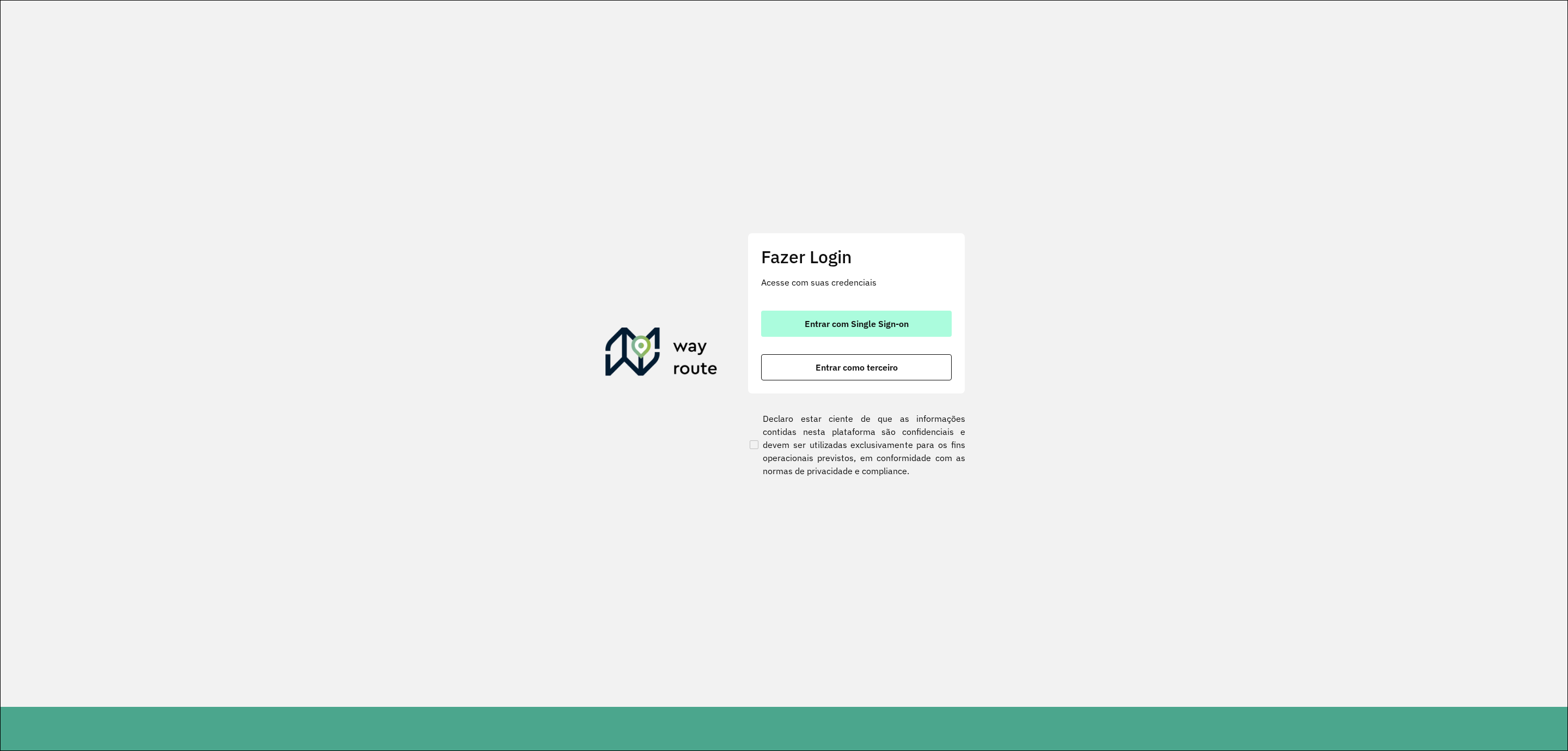
click at [843, 323] on span "Entrar com Single Sign-on" at bounding box center [856, 323] width 104 height 9
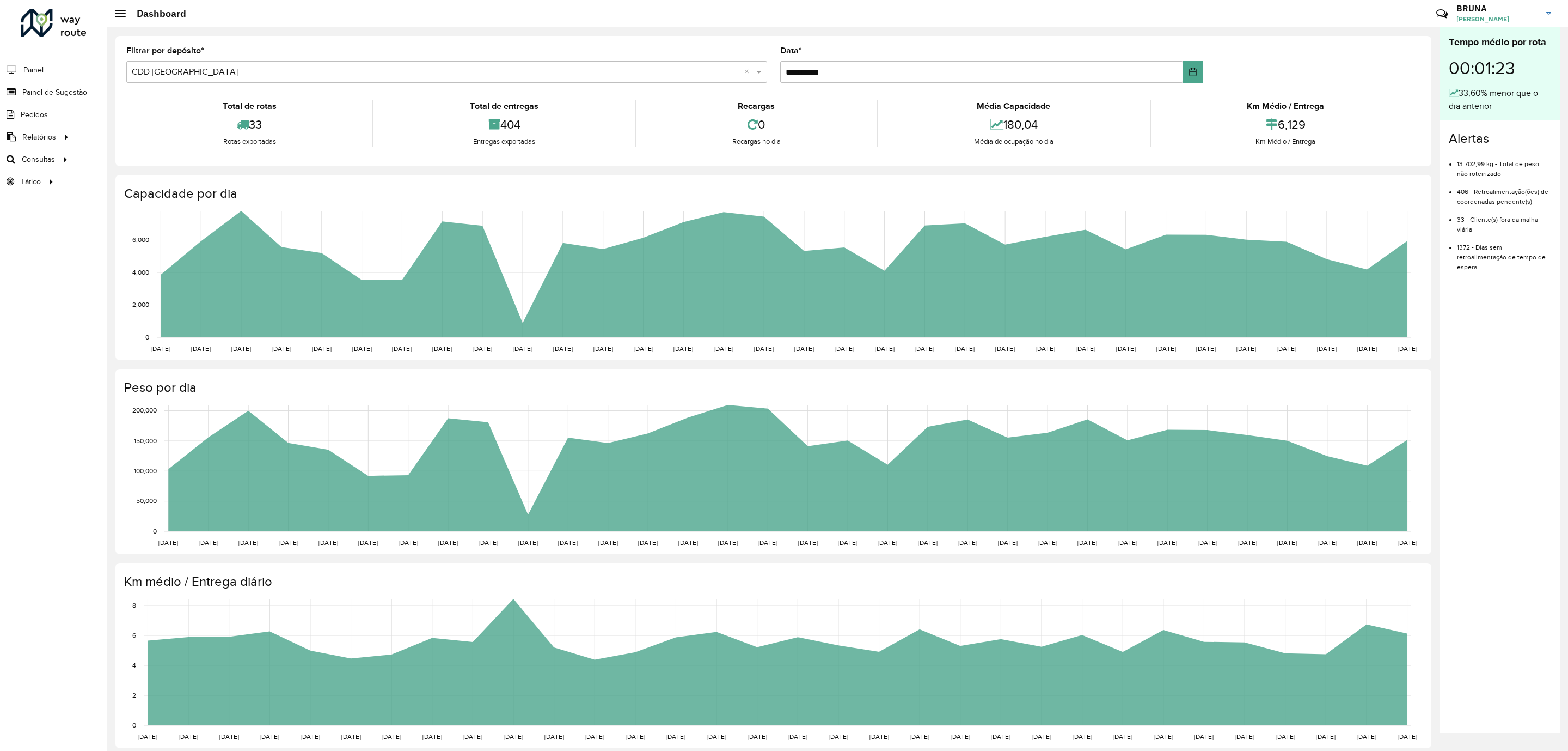
click at [1363, 72] on formly-group "**********" at bounding box center [774, 69] width 1307 height 44
click at [47, 136] on span "Relatórios" at bounding box center [40, 137] width 36 height 12
click at [122, 139] on link "Clientes" at bounding box center [183, 137] width 135 height 22
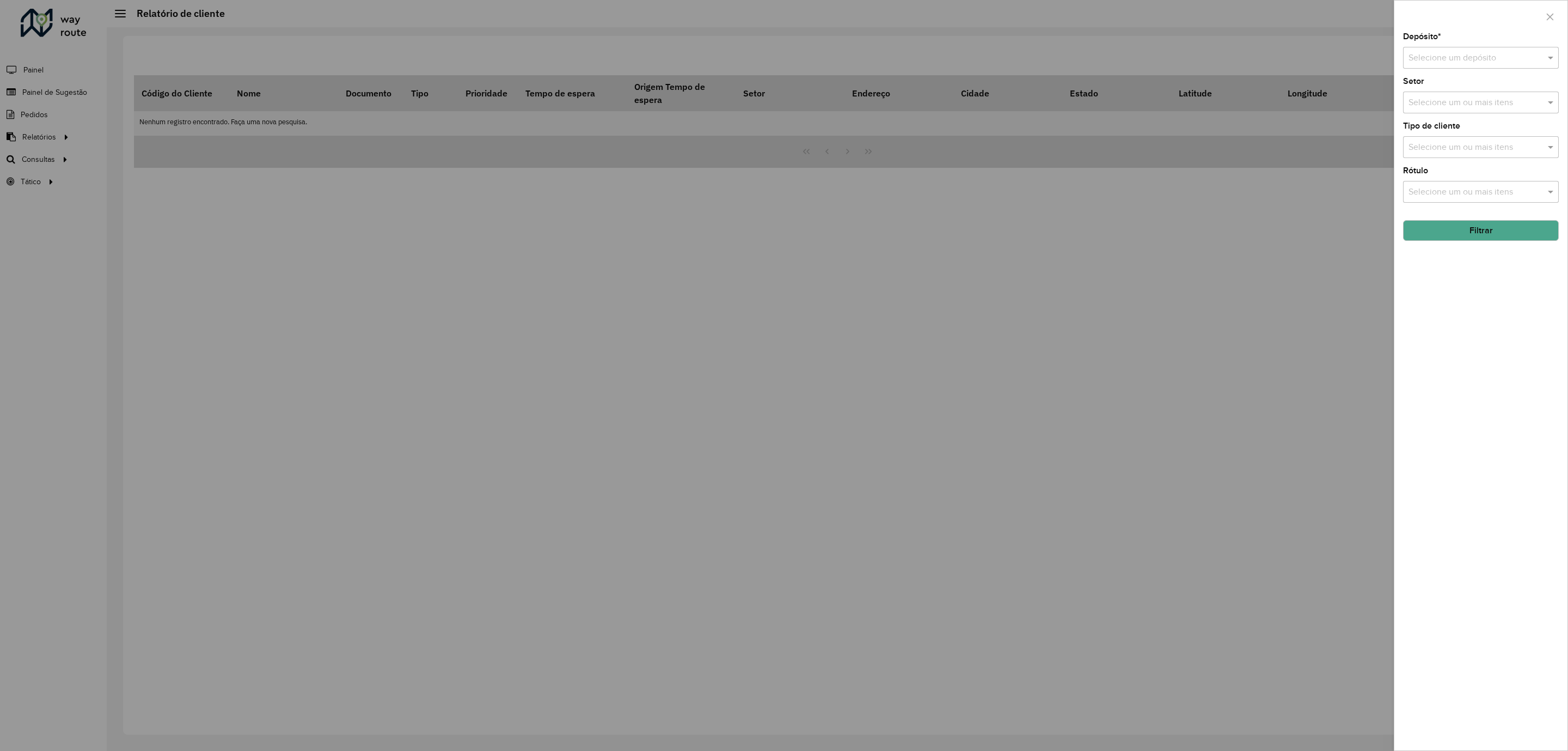
click at [1468, 54] on input "text" at bounding box center [1470, 58] width 123 height 13
click at [1477, 110] on div "CDD [GEOGRAPHIC_DATA]" at bounding box center [1480, 108] width 154 height 18
click at [1509, 231] on button "Filtrar" at bounding box center [1481, 230] width 156 height 21
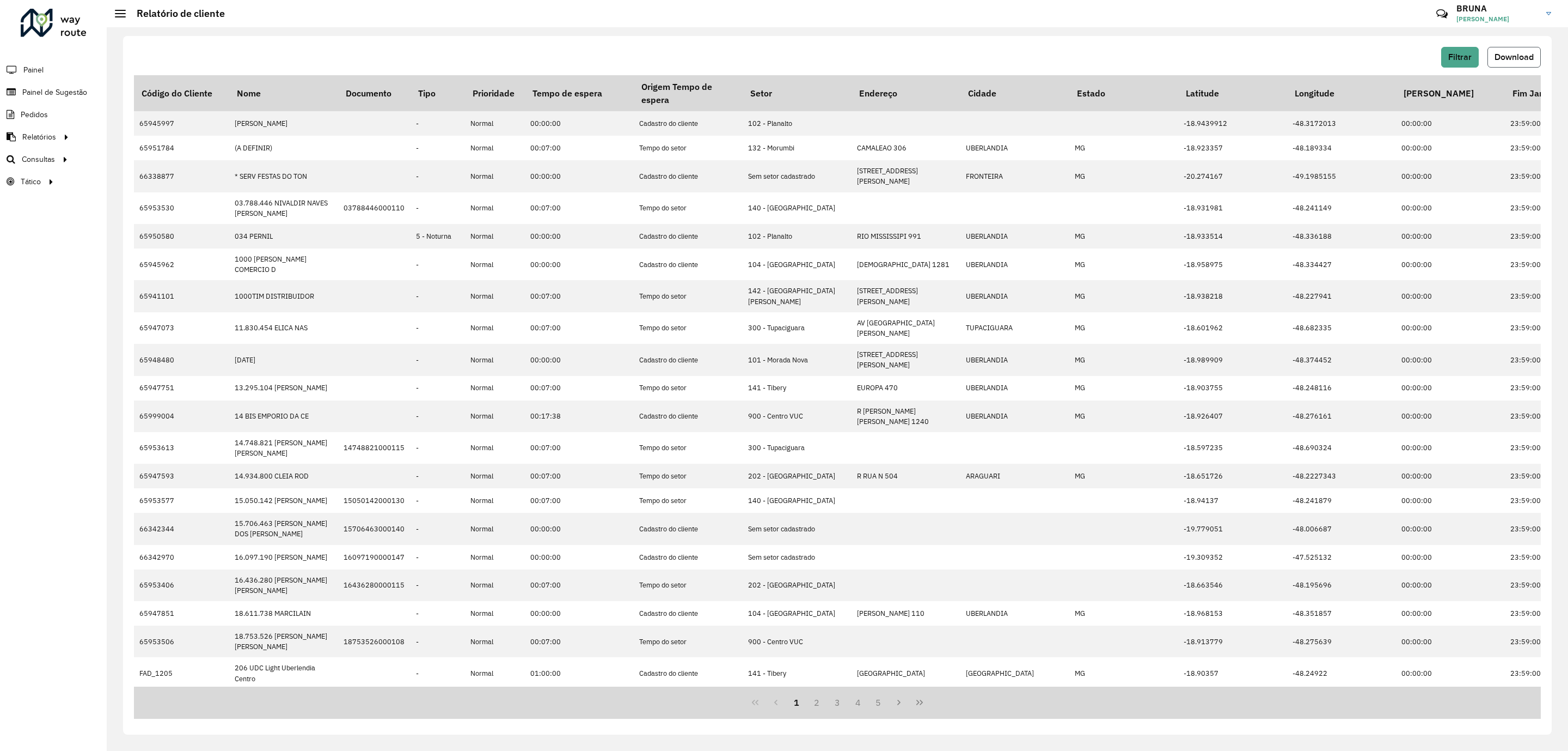
click at [1503, 53] on span "Download" at bounding box center [1514, 57] width 39 height 9
